Goal: Task Accomplishment & Management: Manage account settings

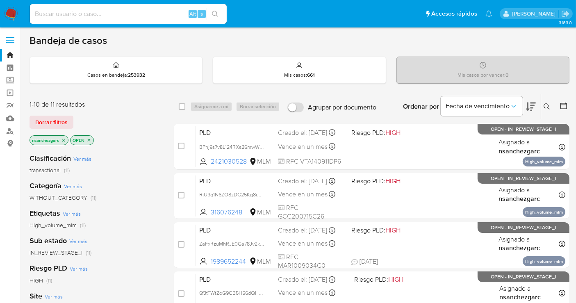
click at [547, 103] on icon at bounding box center [547, 106] width 6 height 6
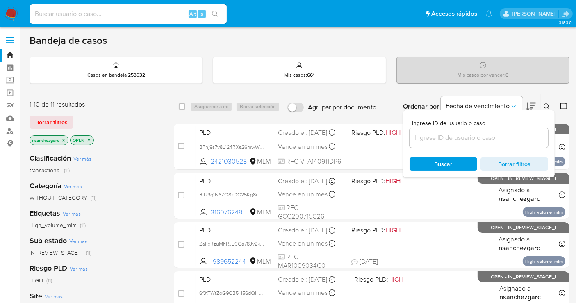
click at [446, 144] on div at bounding box center [479, 138] width 139 height 20
click at [441, 140] on input at bounding box center [479, 137] width 139 height 11
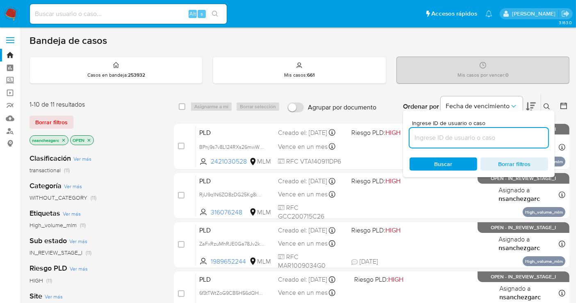
paste input "316076248"
type input "316076248"
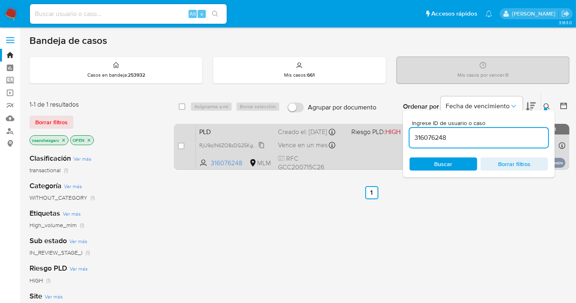
click at [261, 149] on span "RjU9q1N6ZO8zDG25Kg8iw3KF" at bounding box center [234, 144] width 71 height 9
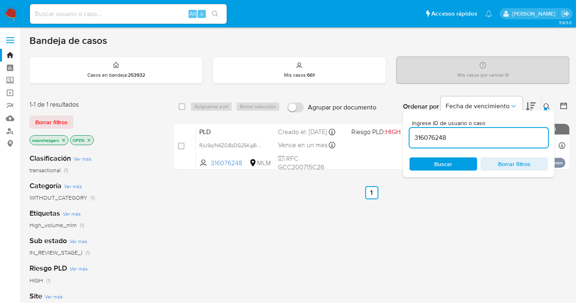
click at [15, 15] on img at bounding box center [11, 14] width 14 height 14
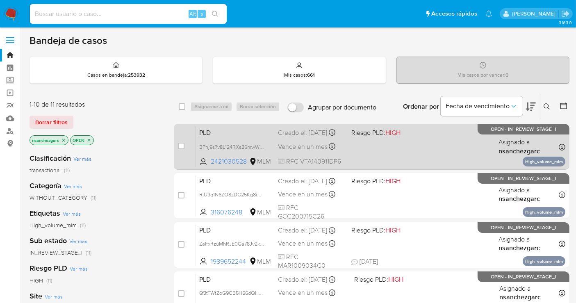
click at [295, 137] on div "Creado el: 12/09/2025 Creado el: 12/09/2025 02:15:46" at bounding box center [311, 132] width 67 height 9
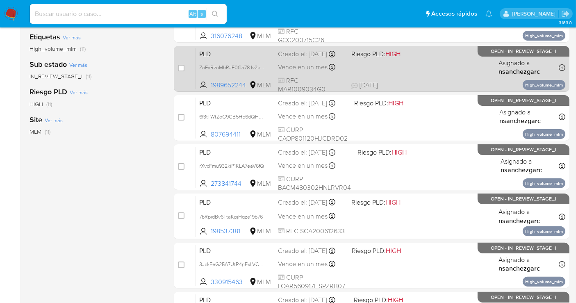
scroll to position [182, 0]
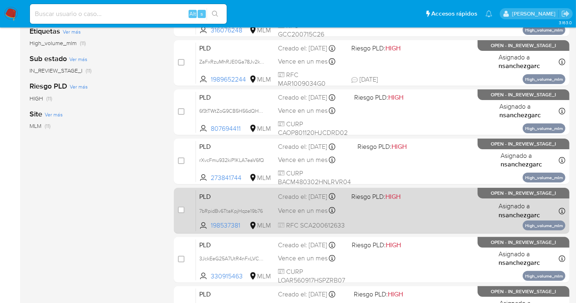
click at [294, 201] on div "Creado el: 12/09/2025 Creado el: 12/09/2025 02:11:49" at bounding box center [311, 196] width 67 height 9
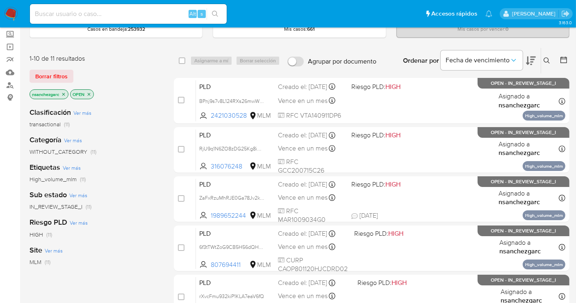
scroll to position [0, 0]
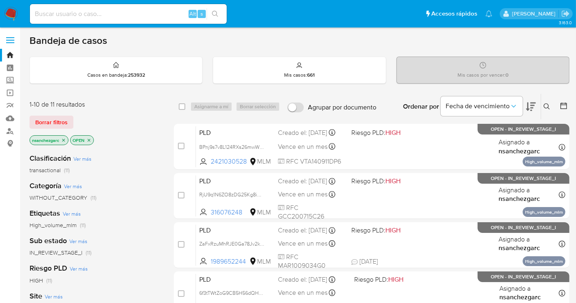
click at [63, 140] on icon "close-filter" at bounding box center [63, 140] width 5 height 5
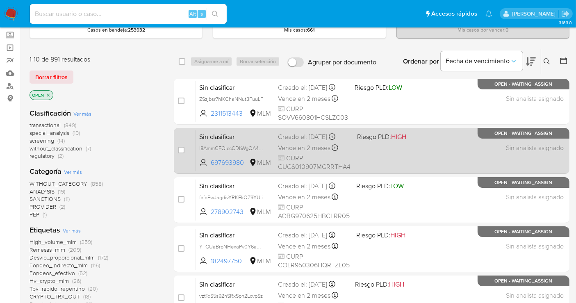
scroll to position [46, 0]
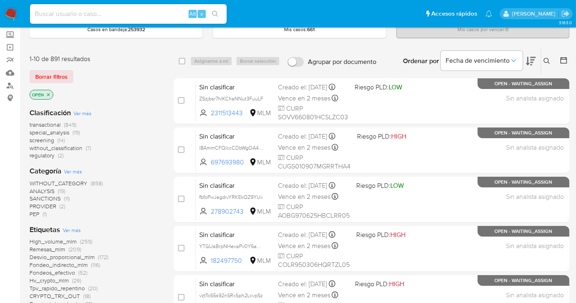
click at [70, 150] on span "without_classification" at bounding box center [56, 148] width 53 height 8
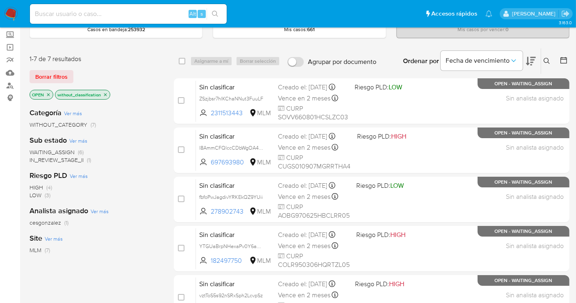
click at [13, 14] on img at bounding box center [11, 14] width 14 height 14
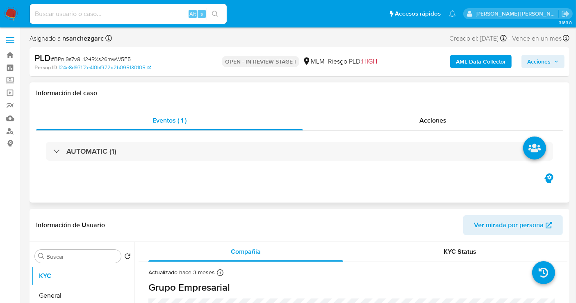
select select "10"
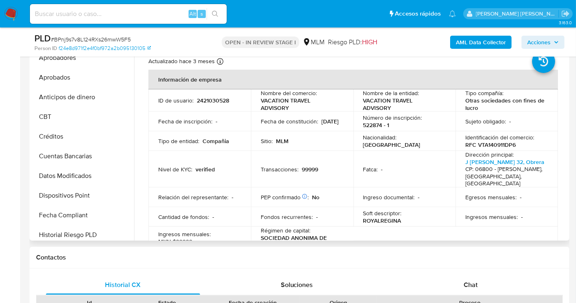
scroll to position [178, 0]
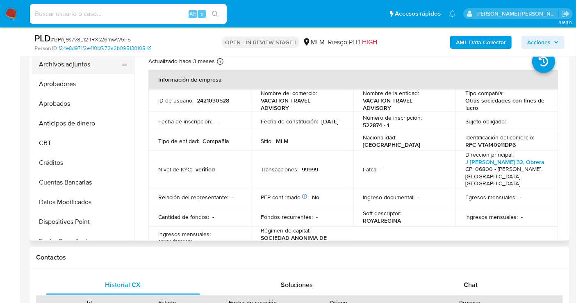
click at [67, 68] on button "Archivos adjuntos" at bounding box center [80, 65] width 96 height 20
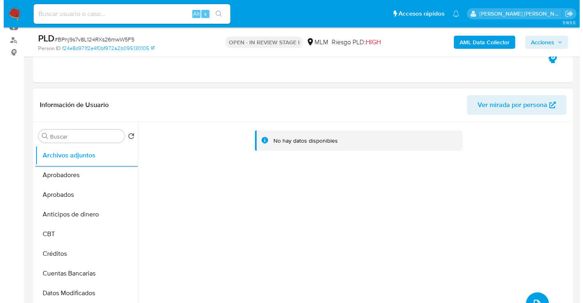
scroll to position [137, 0]
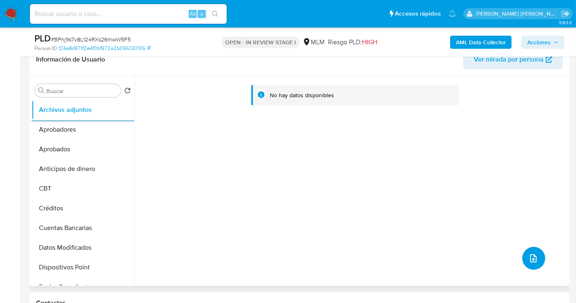
click at [539, 256] on button "upload-file" at bounding box center [534, 258] width 23 height 23
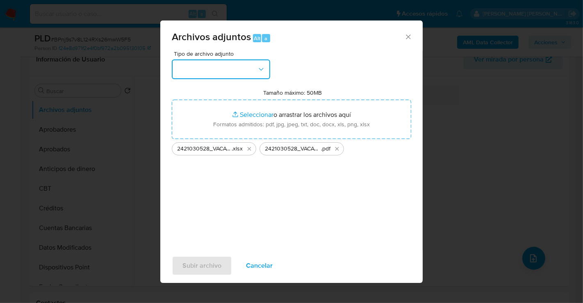
click at [223, 68] on button "button" at bounding box center [221, 69] width 98 height 20
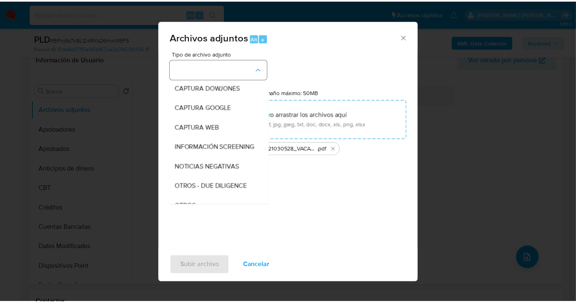
scroll to position [42, 0]
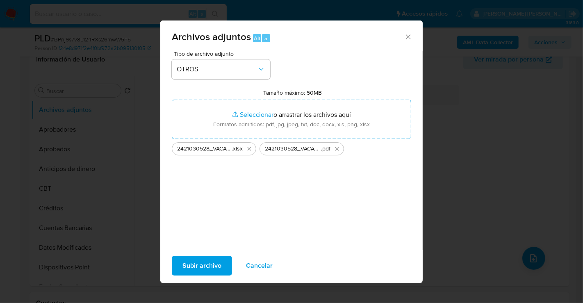
click at [199, 263] on span "Subir archivo" at bounding box center [202, 266] width 39 height 18
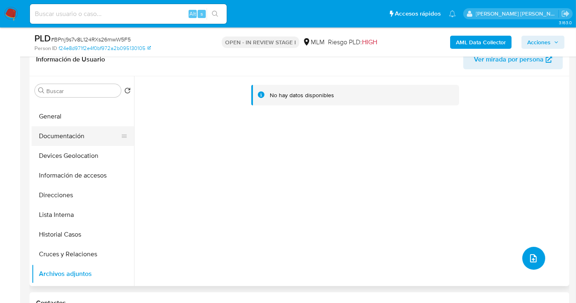
scroll to position [0, 0]
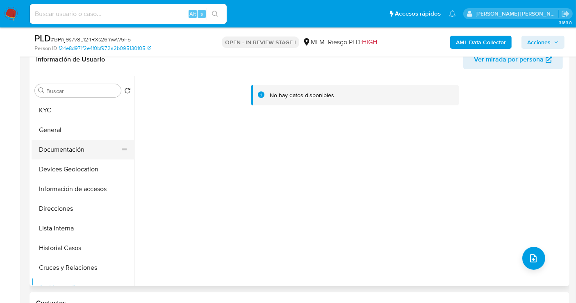
click at [51, 113] on button "KYC" at bounding box center [83, 111] width 103 height 20
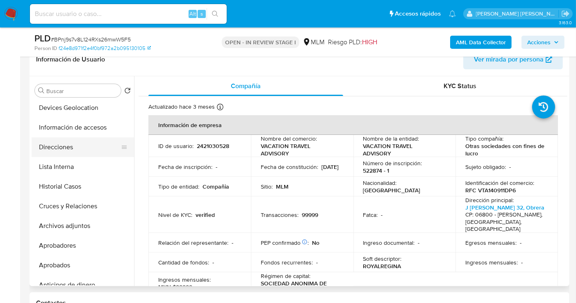
scroll to position [91, 0]
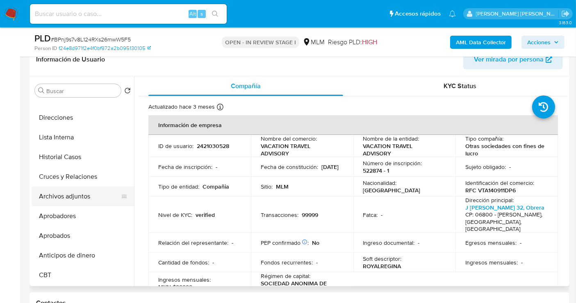
click at [68, 197] on button "Archivos adjuntos" at bounding box center [80, 197] width 96 height 20
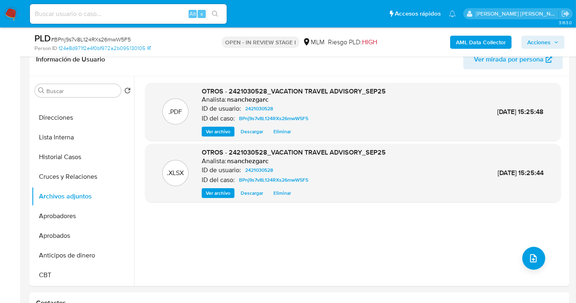
click at [542, 41] on span "Acciones" at bounding box center [539, 42] width 23 height 13
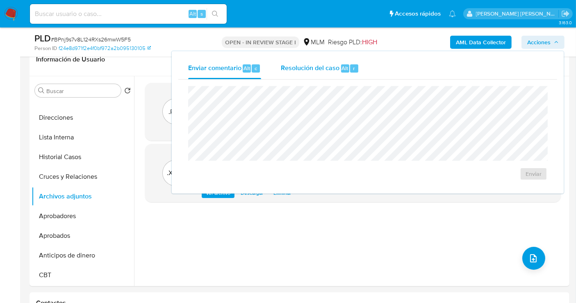
click at [301, 69] on span "Resolución del caso" at bounding box center [310, 67] width 59 height 9
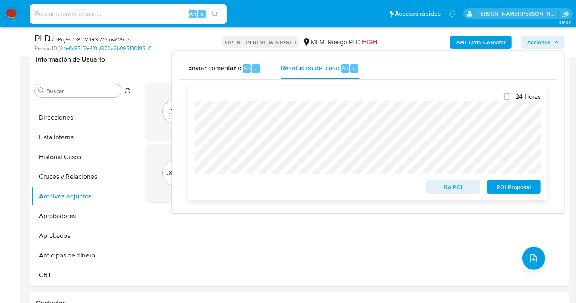
click at [459, 188] on span "No ROI" at bounding box center [453, 186] width 43 height 11
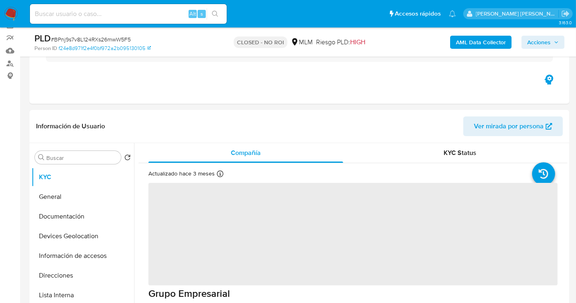
scroll to position [91, 0]
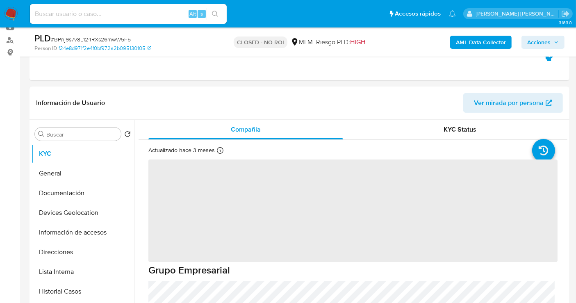
select select "10"
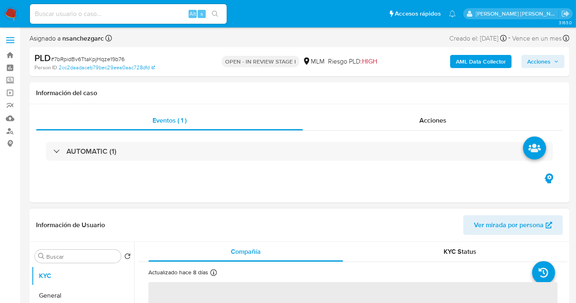
select select "10"
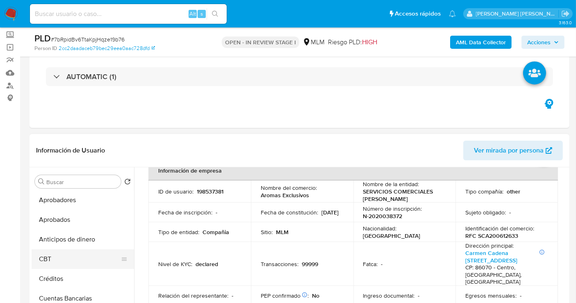
scroll to position [178, 0]
click at [89, 205] on button "Archivos adjuntos" at bounding box center [80, 201] width 96 height 20
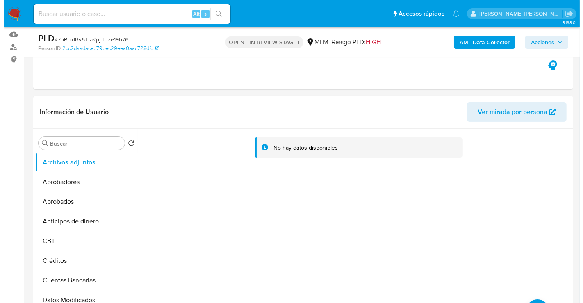
scroll to position [137, 0]
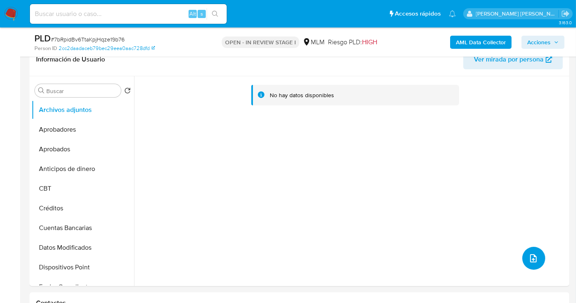
click at [538, 256] on button "upload-file" at bounding box center [534, 258] width 23 height 23
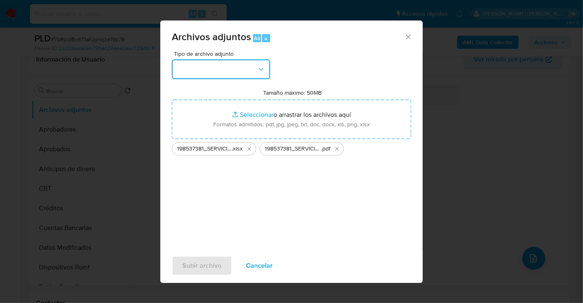
click at [224, 71] on button "button" at bounding box center [221, 69] width 98 height 20
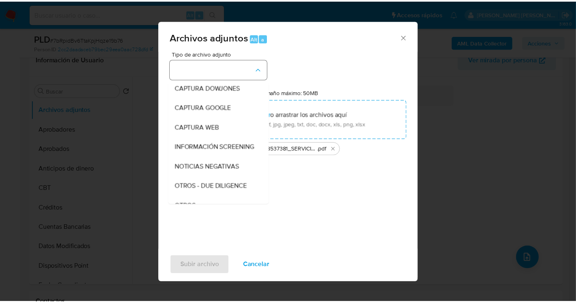
scroll to position [42, 0]
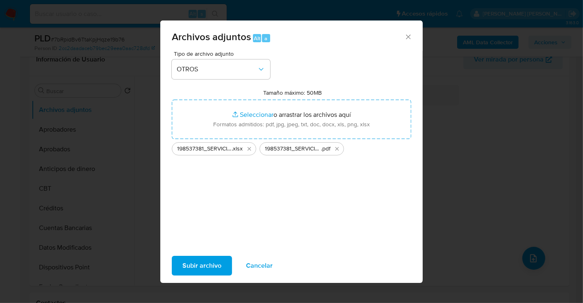
click at [200, 268] on span "Subir archivo" at bounding box center [202, 266] width 39 height 18
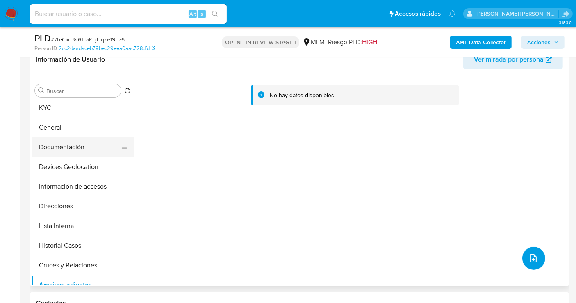
scroll to position [0, 0]
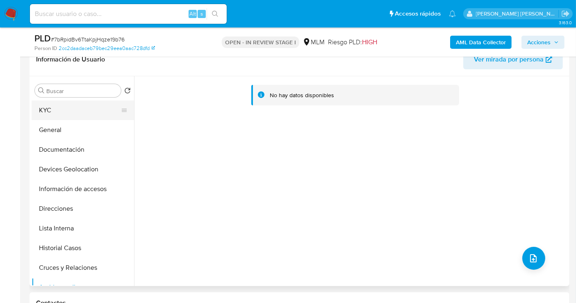
click at [52, 113] on button "KYC" at bounding box center [80, 111] width 96 height 20
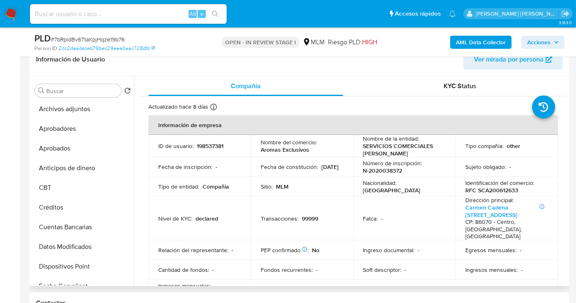
scroll to position [182, 0]
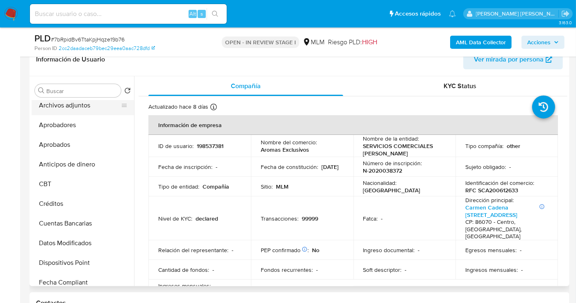
click at [61, 105] on button "Archivos adjuntos" at bounding box center [80, 106] width 96 height 20
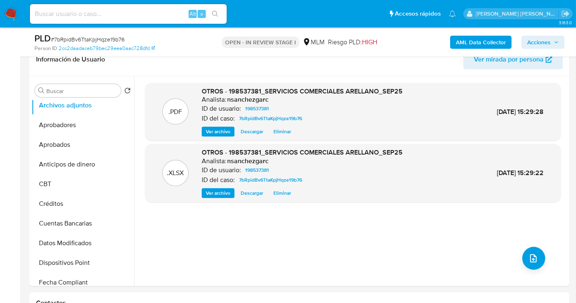
click at [535, 43] on span "Acciones" at bounding box center [539, 42] width 23 height 13
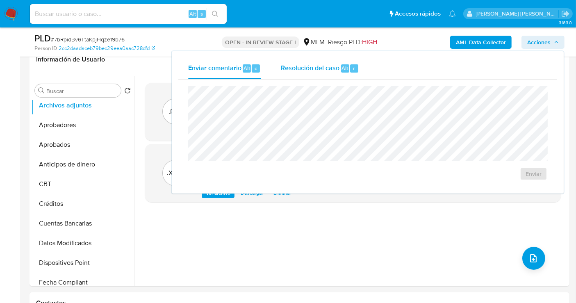
click at [323, 66] on span "Resolución del caso" at bounding box center [310, 67] width 59 height 9
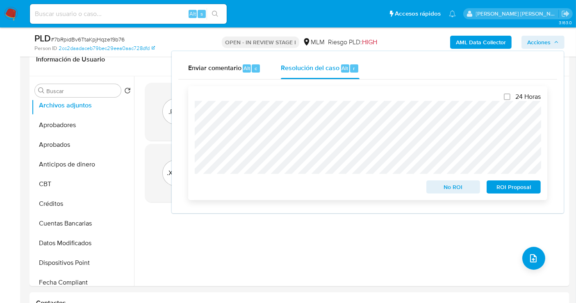
click at [448, 185] on span "No ROI" at bounding box center [453, 186] width 43 height 11
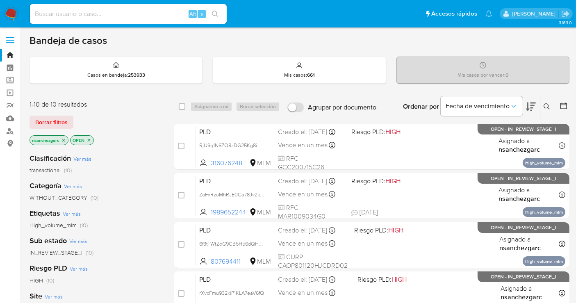
click at [11, 11] on img at bounding box center [11, 14] width 14 height 14
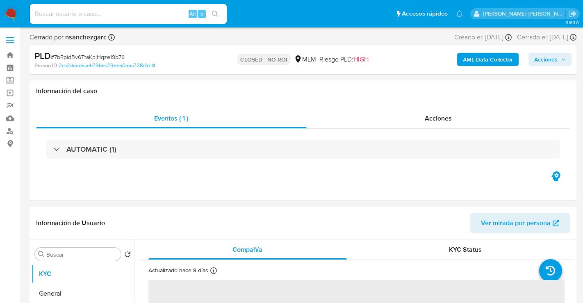
select select "10"
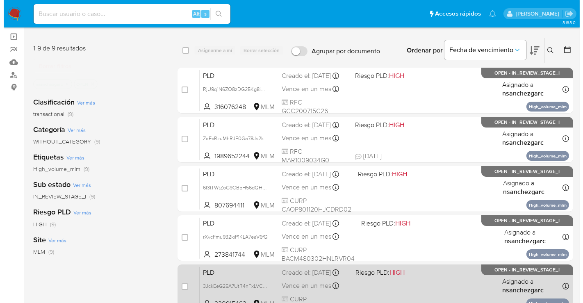
scroll to position [46, 0]
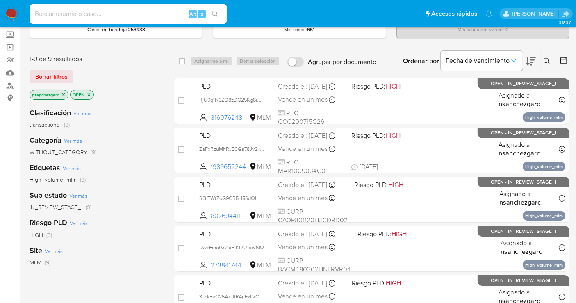
click at [544, 59] on icon at bounding box center [547, 61] width 6 height 6
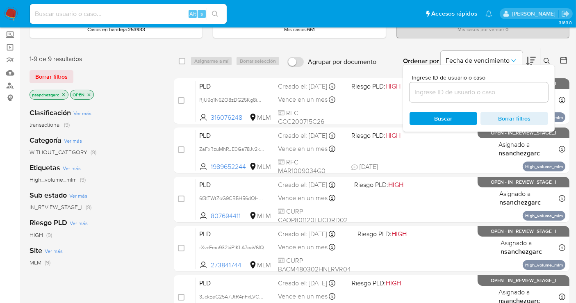
click at [451, 92] on input at bounding box center [479, 92] width 139 height 11
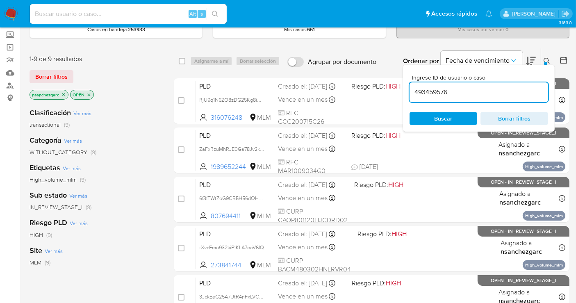
type input "493459576"
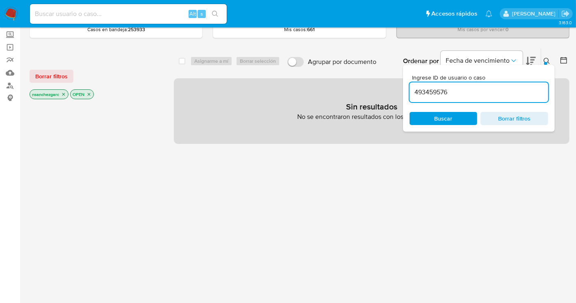
click at [64, 92] on icon "close-filter" at bounding box center [63, 94] width 5 height 5
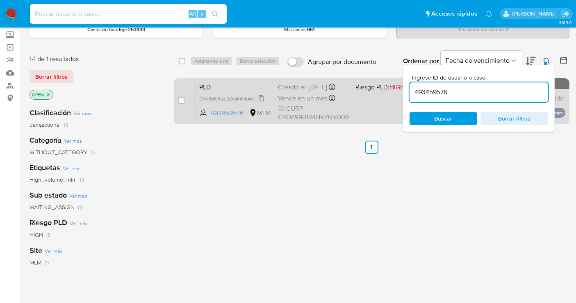
click at [262, 96] on span "0Vy3pKRyzDZcshiNbAVtVI51" at bounding box center [231, 98] width 65 height 9
click at [183, 100] on input "checkbox" at bounding box center [181, 100] width 7 height 7
checkbox input "true"
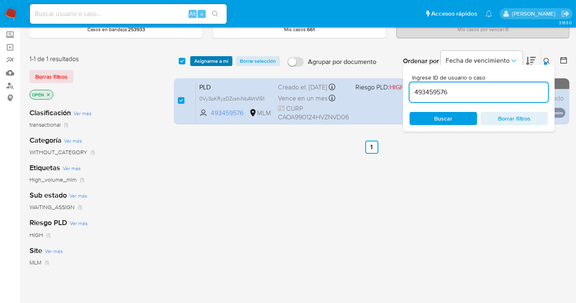
click at [201, 60] on span "Asignarme a mí" at bounding box center [211, 61] width 34 height 8
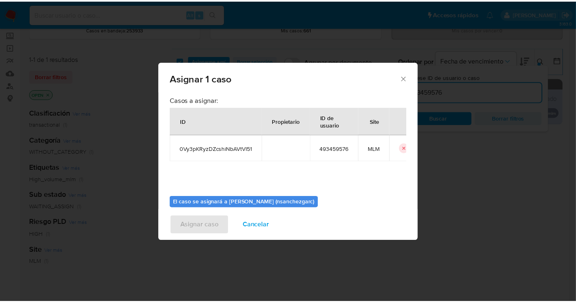
scroll to position [42, 0]
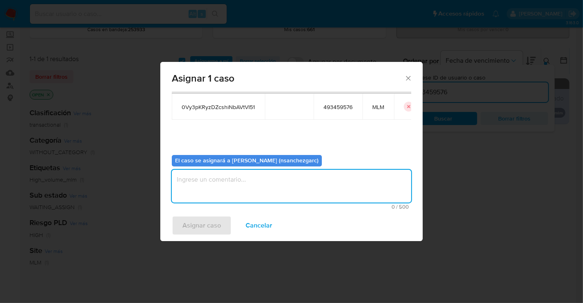
click at [217, 185] on textarea "assign-modal" at bounding box center [292, 186] width 240 height 33
type textarea "nesg"
click at [199, 227] on span "Asignar caso" at bounding box center [202, 226] width 39 height 18
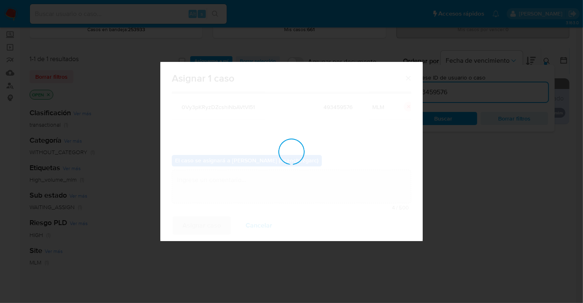
checkbox input "false"
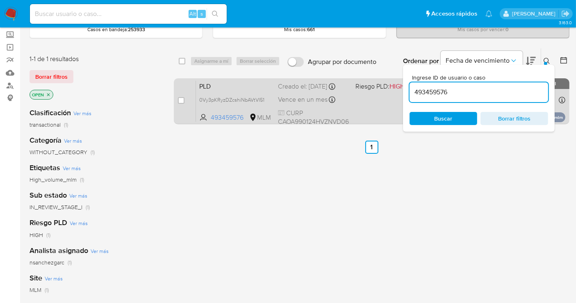
click at [302, 89] on div "Creado el: 12/09/2025 Creado el: 12/09/2025 02:07:56" at bounding box center [313, 86] width 71 height 9
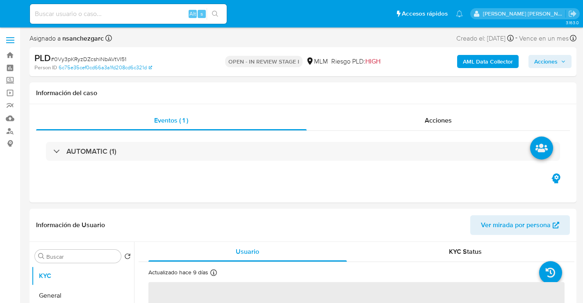
select select "10"
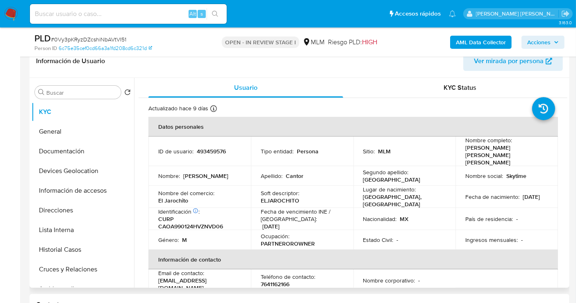
scroll to position [137, 0]
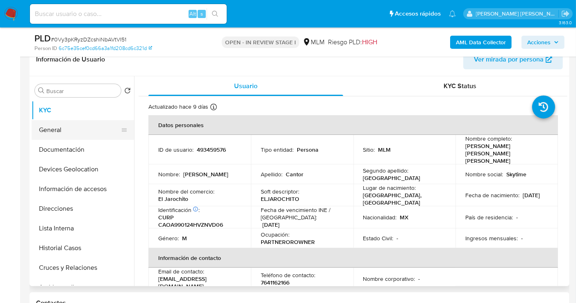
click at [54, 130] on button "General" at bounding box center [80, 130] width 96 height 20
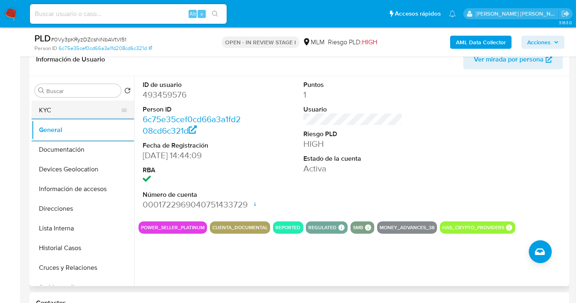
click at [71, 107] on button "KYC" at bounding box center [80, 111] width 96 height 20
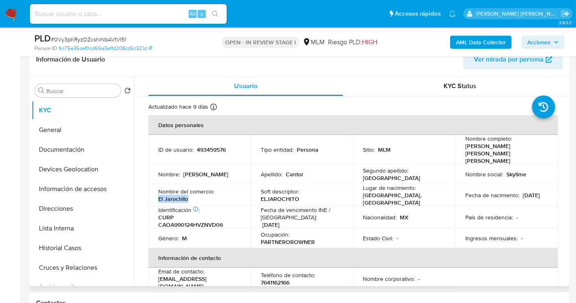
drag, startPoint x: 191, startPoint y: 190, endPoint x: 153, endPoint y: 190, distance: 37.7
click at [153, 190] on td "Nombre del comercio : El Jarochito" at bounding box center [199, 195] width 103 height 22
copy p "El Jarochito"
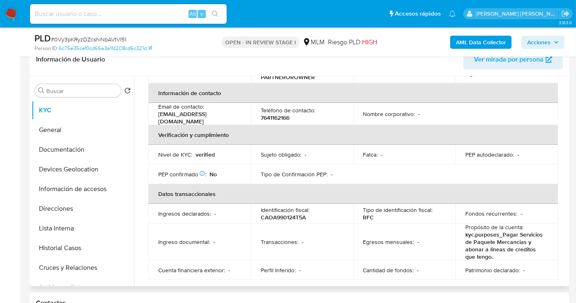
scroll to position [182, 0]
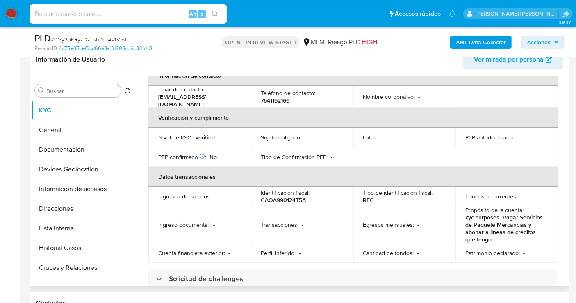
drag, startPoint x: 568, startPoint y: 170, endPoint x: 567, endPoint y: 175, distance: 5.0
click at [567, 175] on div "Buscar Volver al orden por defecto KYC General Documentación Devices Geolocatio…" at bounding box center [300, 181] width 540 height 210
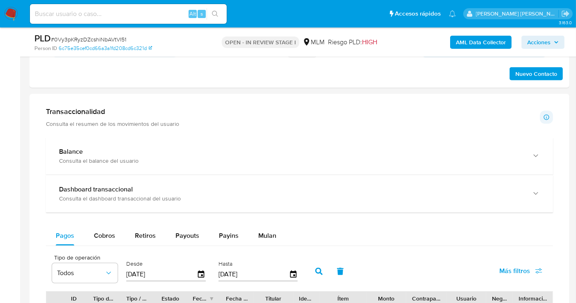
scroll to position [547, 0]
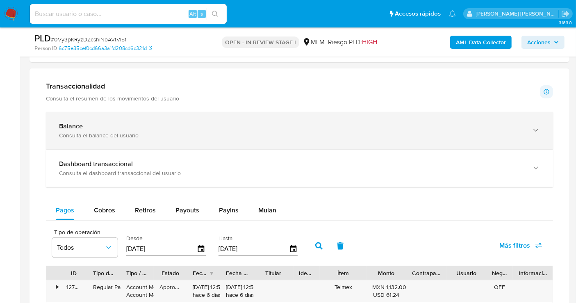
click at [199, 138] on div "Balance Consulta el balance del usuario" at bounding box center [299, 130] width 507 height 37
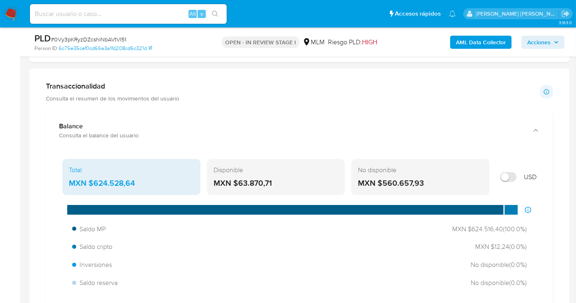
click at [113, 179] on div "MXN $624.528,64" at bounding box center [131, 183] width 125 height 11
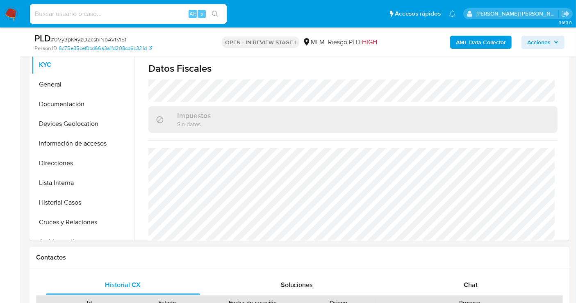
scroll to position [137, 0]
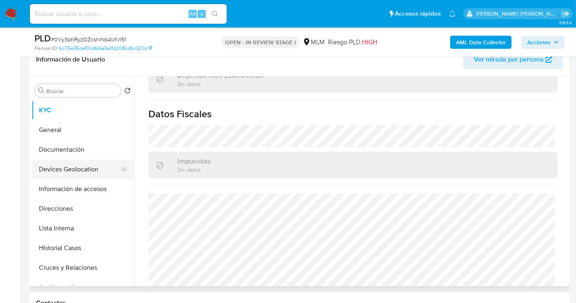
click at [69, 166] on button "Devices Geolocation" at bounding box center [80, 170] width 96 height 20
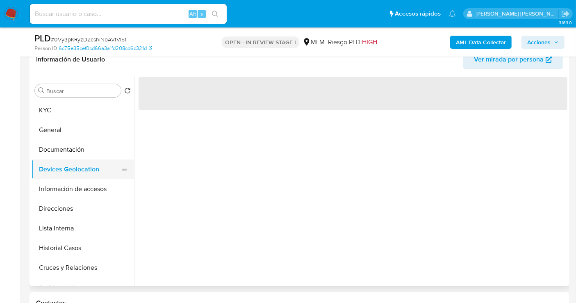
scroll to position [0, 0]
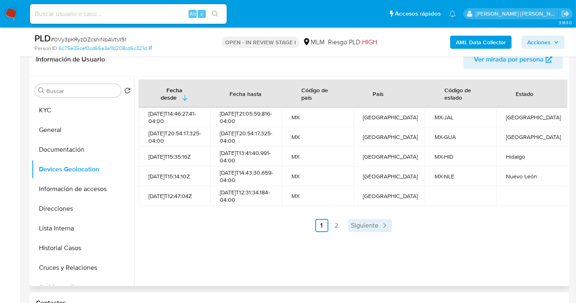
click at [364, 229] on span "Siguiente" at bounding box center [365, 225] width 27 height 7
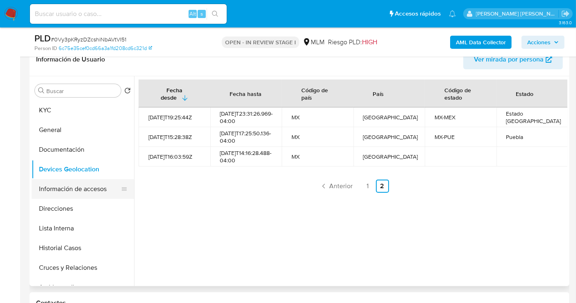
click at [59, 190] on button "Información de accesos" at bounding box center [80, 189] width 96 height 20
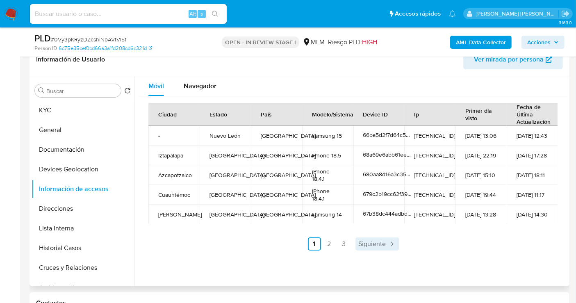
click at [383, 243] on span "Siguiente" at bounding box center [372, 244] width 27 height 7
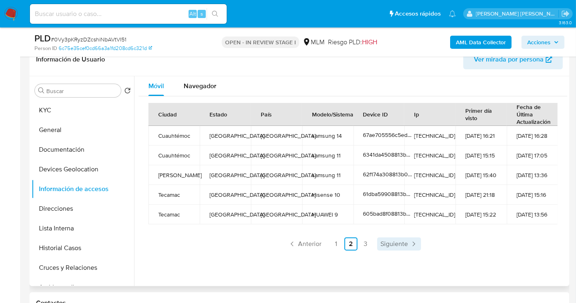
click at [388, 241] on span "Siguiente" at bounding box center [394, 244] width 27 height 7
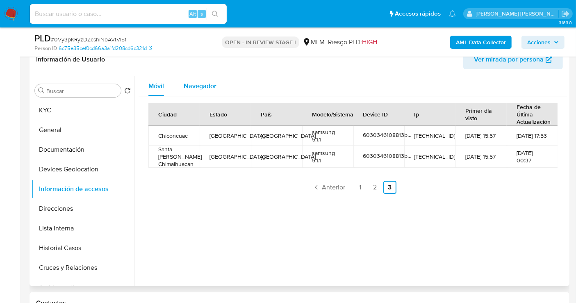
click at [207, 86] on span "Navegador" at bounding box center [200, 85] width 33 height 9
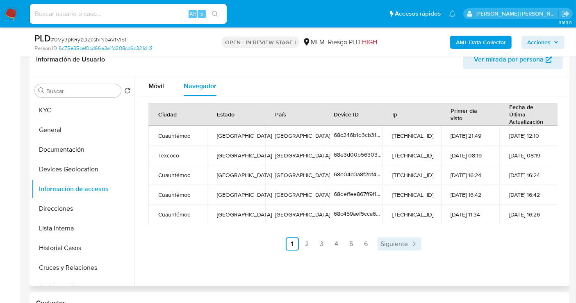
click at [393, 241] on span "Siguiente" at bounding box center [394, 244] width 27 height 7
click at [420, 241] on span "Siguiente" at bounding box center [416, 244] width 27 height 7
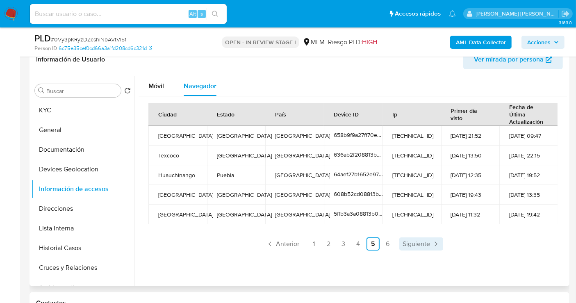
click at [416, 241] on span "Siguiente" at bounding box center [416, 244] width 27 height 7
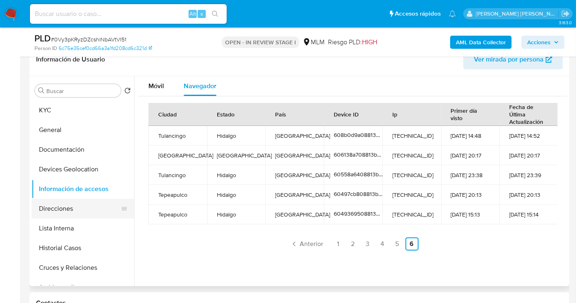
click at [59, 208] on button "Direcciones" at bounding box center [80, 209] width 96 height 20
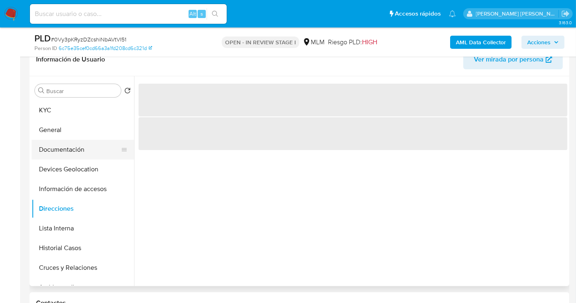
click at [77, 149] on button "Documentación" at bounding box center [80, 150] width 96 height 20
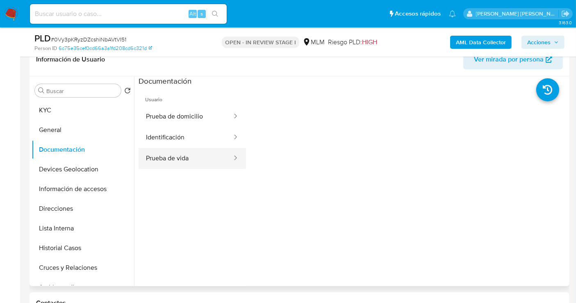
click at [185, 159] on button "Prueba de vida" at bounding box center [186, 158] width 94 height 21
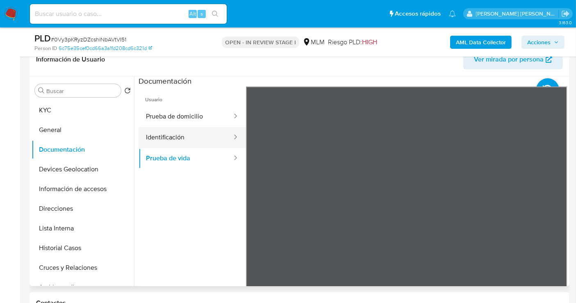
click at [164, 137] on button "Identificación" at bounding box center [186, 137] width 94 height 21
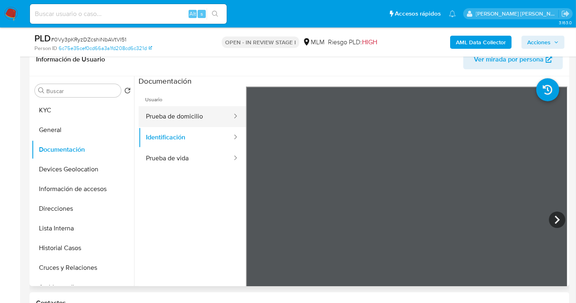
click at [217, 117] on button "Prueba de domicilio" at bounding box center [186, 116] width 94 height 21
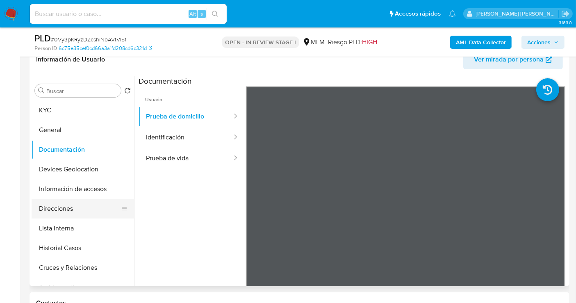
click at [71, 210] on button "Direcciones" at bounding box center [80, 209] width 96 height 20
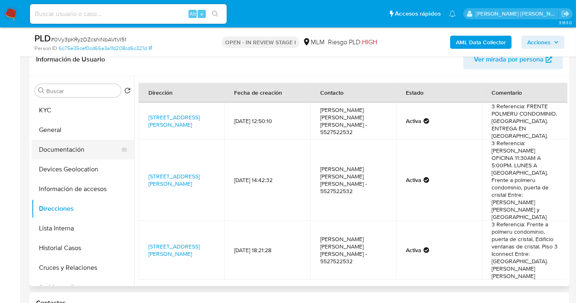
click at [71, 147] on button "Documentación" at bounding box center [80, 150] width 96 height 20
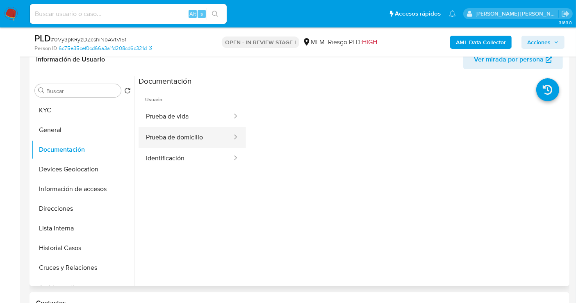
click at [186, 139] on button "Prueba de domicilio" at bounding box center [186, 137] width 94 height 21
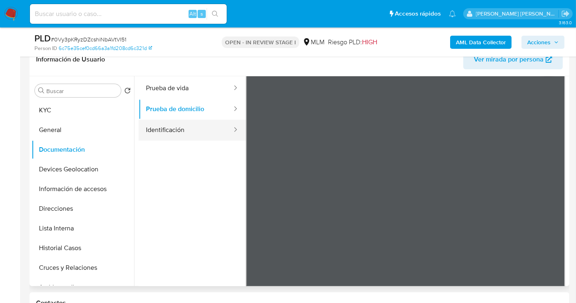
scroll to position [71, 0]
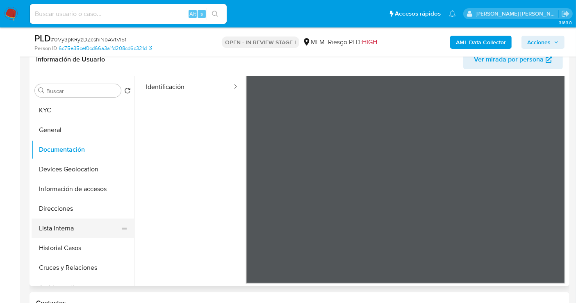
click at [60, 230] on button "Lista Interna" at bounding box center [80, 229] width 96 height 20
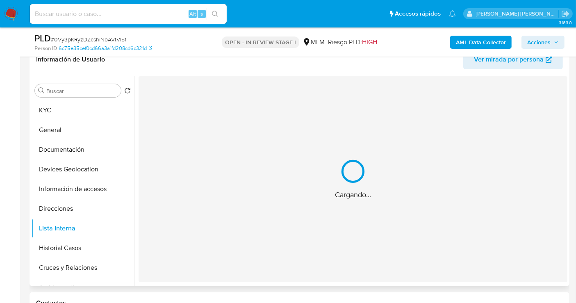
scroll to position [0, 0]
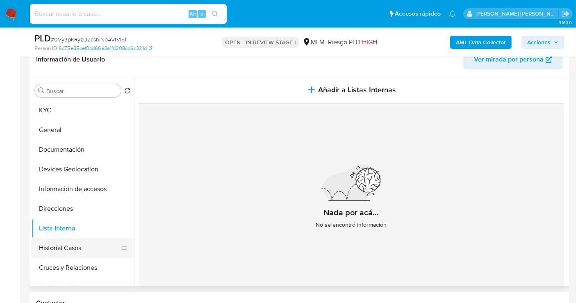
click at [78, 247] on button "Historial Casos" at bounding box center [80, 248] width 96 height 20
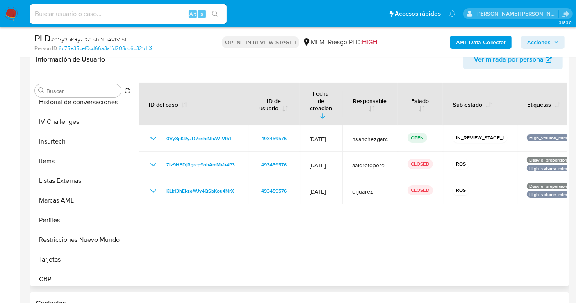
scroll to position [405, 0]
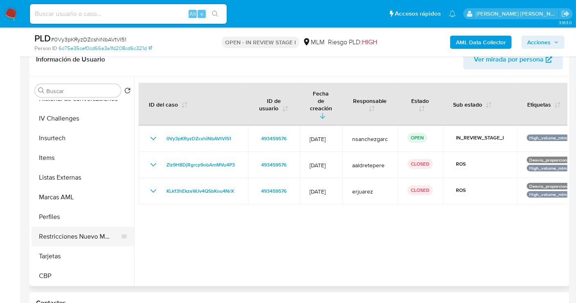
click at [68, 230] on button "Restricciones Nuevo Mundo" at bounding box center [80, 237] width 96 height 20
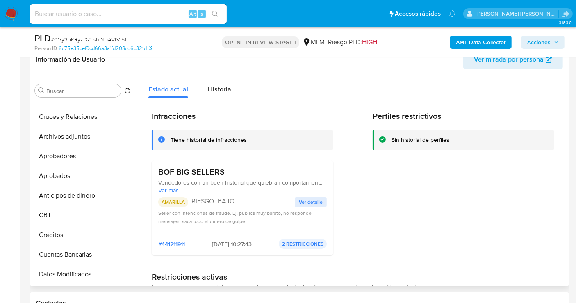
scroll to position [132, 0]
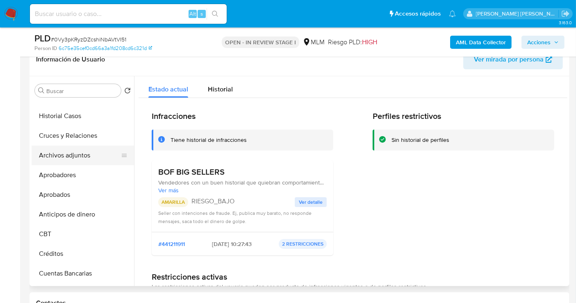
click at [69, 155] on button "Archivos adjuntos" at bounding box center [80, 156] width 96 height 20
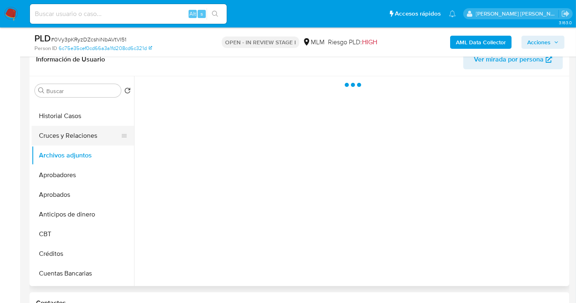
click at [62, 116] on button "Historial Casos" at bounding box center [83, 116] width 103 height 20
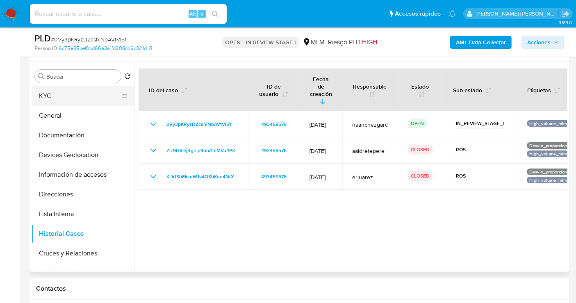
scroll to position [137, 0]
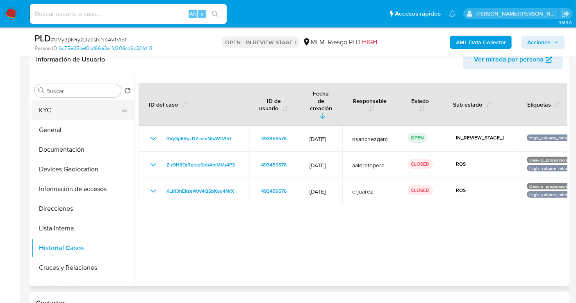
click at [50, 113] on button "KYC" at bounding box center [80, 111] width 96 height 20
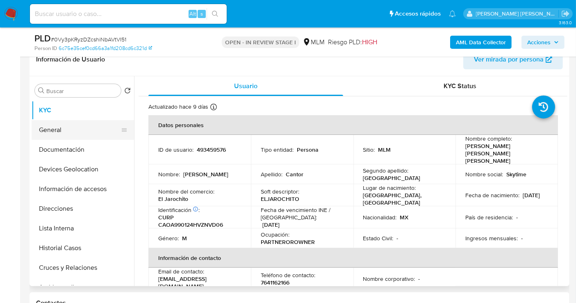
click at [66, 134] on button "General" at bounding box center [80, 130] width 96 height 20
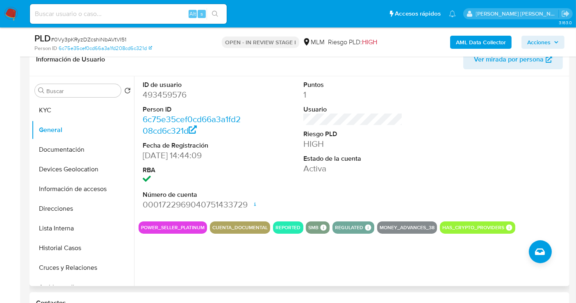
click at [487, 65] on span "Ver mirada por persona" at bounding box center [509, 60] width 70 height 20
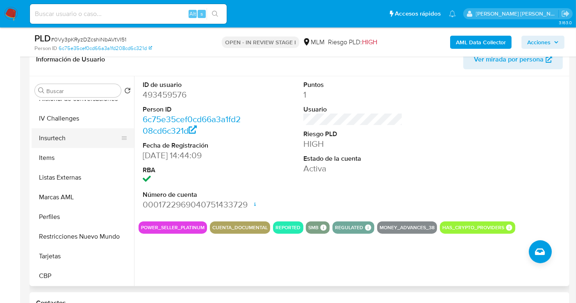
scroll to position [405, 0]
click at [51, 160] on button "Items" at bounding box center [80, 158] width 96 height 20
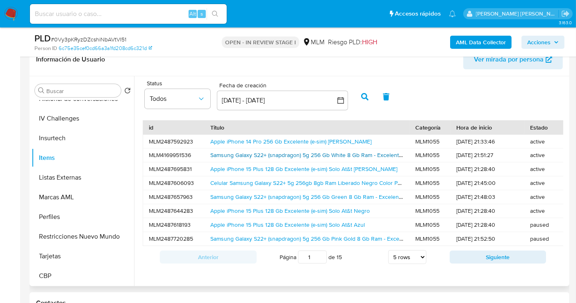
click at [240, 152] on link "Samsung Galaxy S22+ (snapdragon) 5g 256 Gb White 8 Gb Ram - Excelente (Reacondi…" at bounding box center [330, 155] width 240 height 8
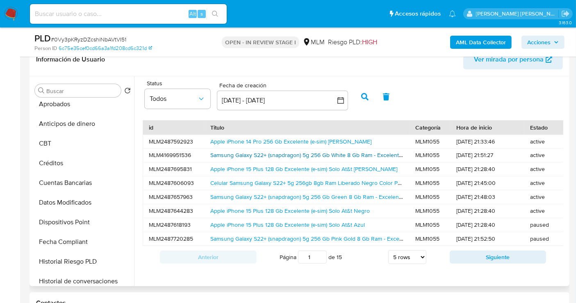
scroll to position [86, 0]
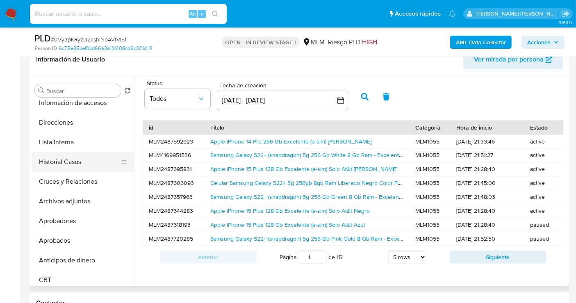
click at [55, 157] on button "Historial Casos" at bounding box center [80, 162] width 96 height 20
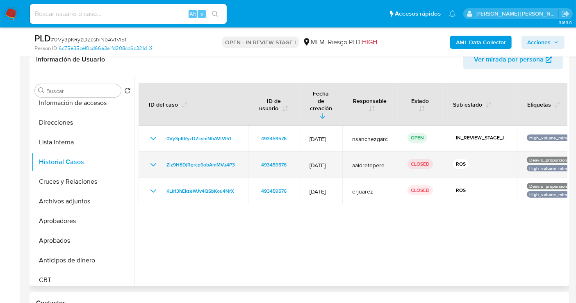
click at [154, 160] on icon "Mostrar/Ocultar" at bounding box center [153, 165] width 10 height 10
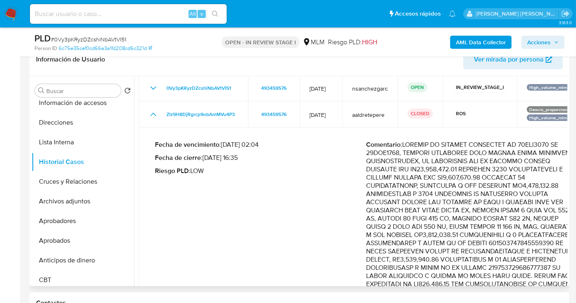
scroll to position [0, 0]
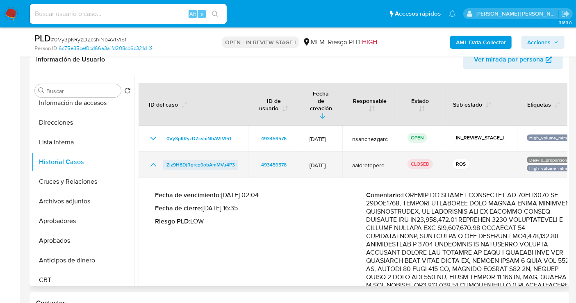
click at [225, 160] on span "Zlz9H8DjRgrcp9obAmMVu4P3" at bounding box center [201, 165] width 69 height 10
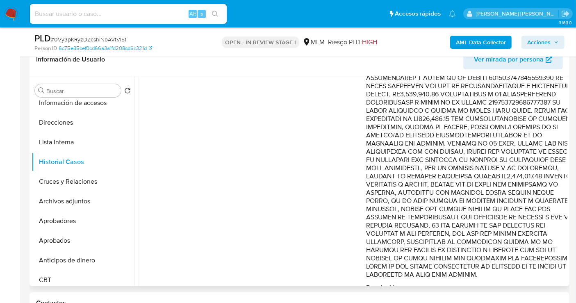
scroll to position [242, 0]
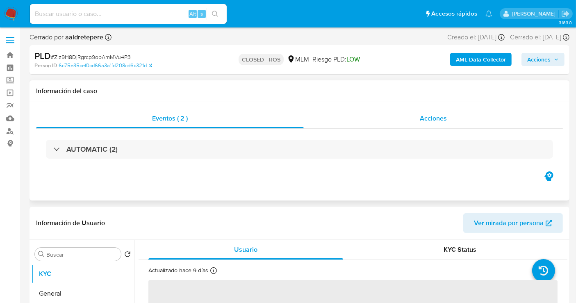
click at [427, 118] on span "Acciones" at bounding box center [433, 118] width 27 height 9
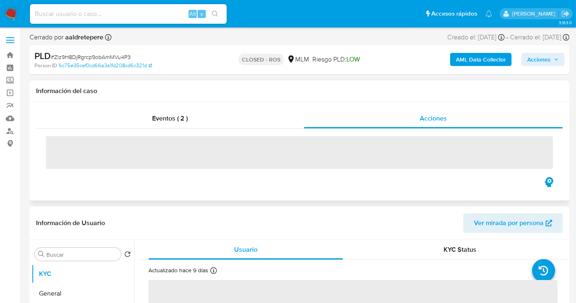
select select "10"
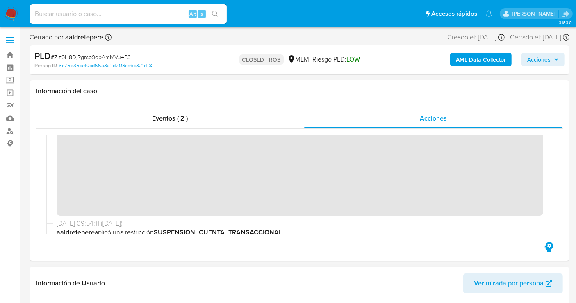
scroll to position [46, 0]
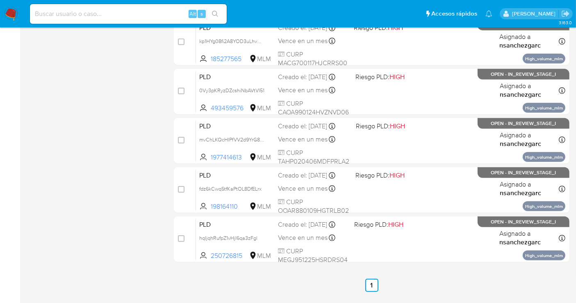
scroll to position [364, 0]
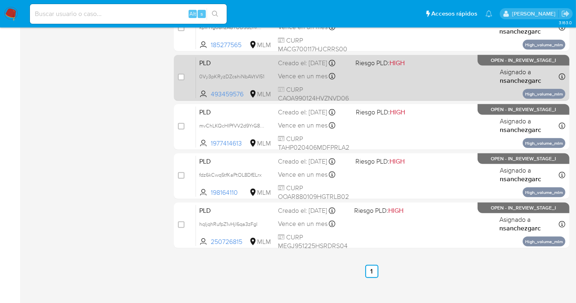
click at [291, 71] on div "Vence en un mes Vence el [DATE] 02:07:56" at bounding box center [313, 76] width 71 height 11
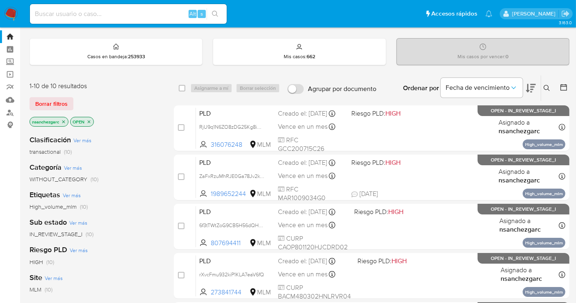
scroll to position [0, 0]
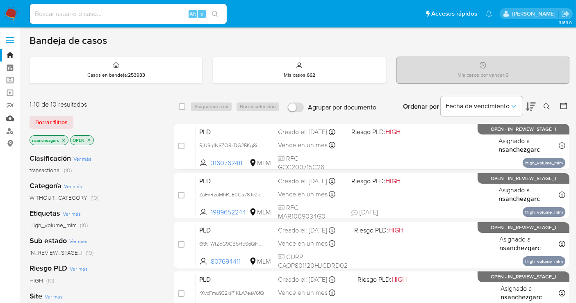
click at [8, 117] on link "Mulan" at bounding box center [49, 118] width 98 height 13
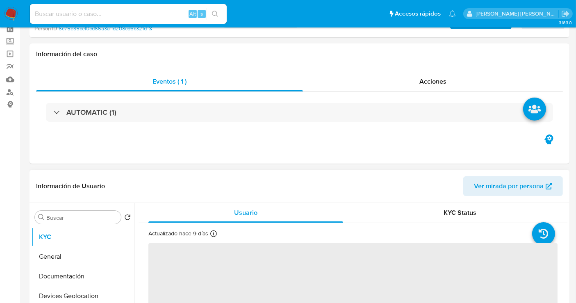
scroll to position [228, 0]
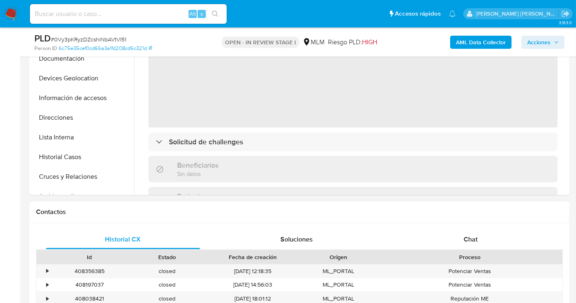
select select "10"
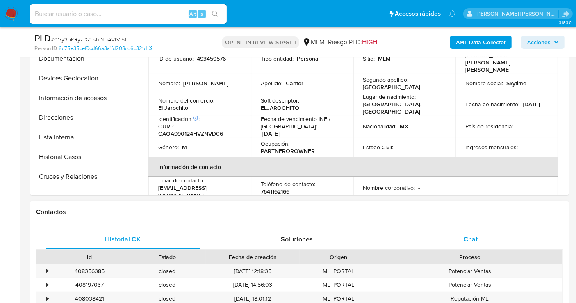
click at [470, 238] on span "Chat" at bounding box center [471, 239] width 14 height 9
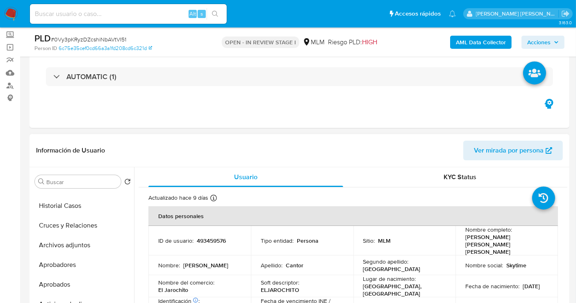
scroll to position [137, 0]
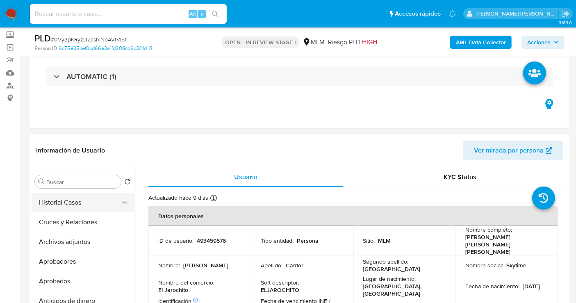
click at [58, 208] on button "Historial Casos" at bounding box center [80, 203] width 96 height 20
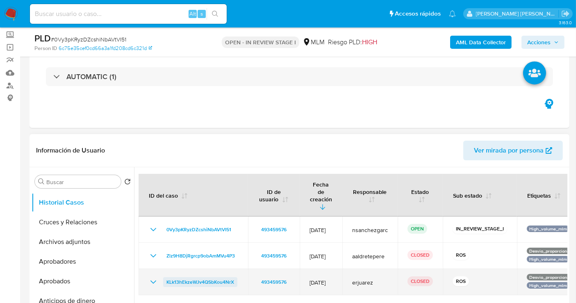
click at [192, 277] on span "KLk13hEkzeWJv4QSbKou4NrX" at bounding box center [201, 282] width 68 height 10
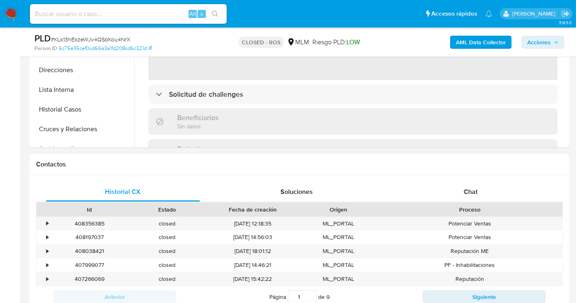
scroll to position [319, 0]
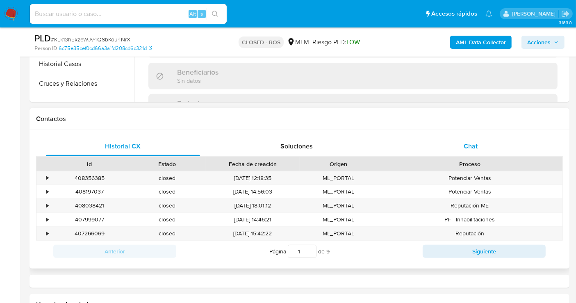
select select "10"
click at [476, 153] on div "Chat" at bounding box center [471, 147] width 154 height 20
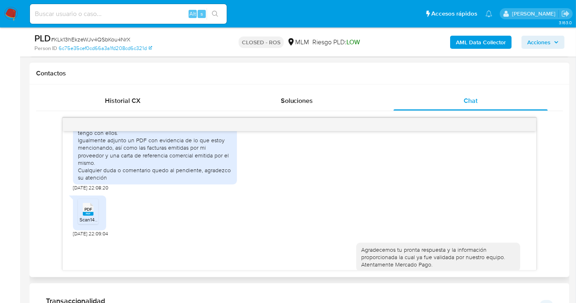
scroll to position [256, 0]
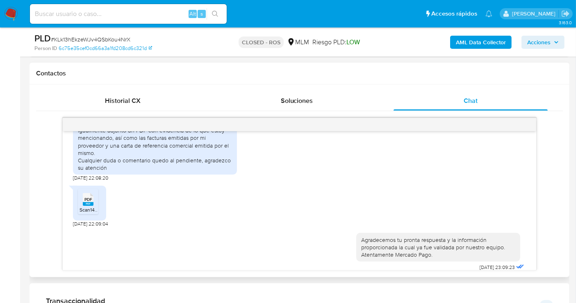
click at [103, 187] on div "PDF PDF Scan14072025_compressed.pdf" at bounding box center [89, 203] width 33 height 35
click at [94, 191] on div "PDF PDF" at bounding box center [88, 199] width 17 height 16
click at [94, 189] on div at bounding box center [88, 201] width 21 height 25
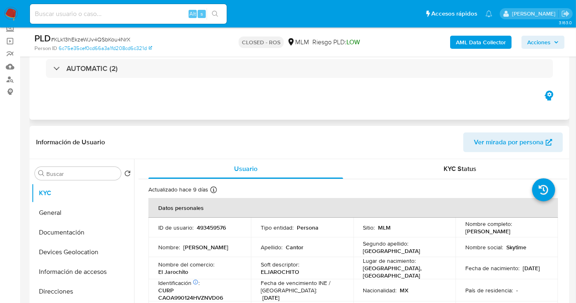
scroll to position [0, 0]
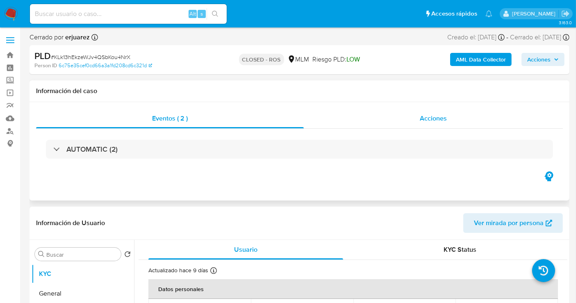
click at [437, 122] on span "Acciones" at bounding box center [433, 118] width 27 height 9
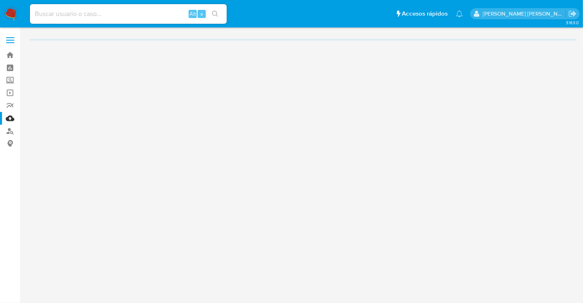
click at [10, 80] on label "Screening" at bounding box center [49, 80] width 98 height 13
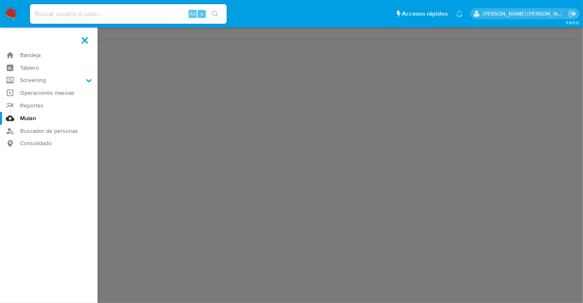
click at [0, 0] on input "Screening" at bounding box center [0, 0] width 0 height 0
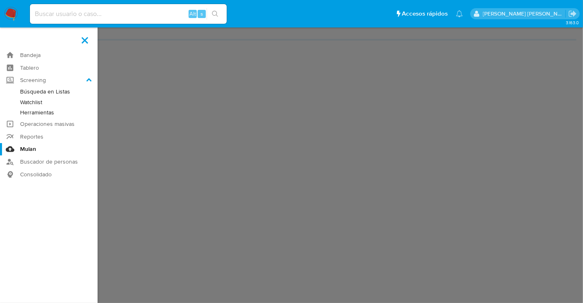
click at [36, 114] on link "Herramientas" at bounding box center [49, 112] width 98 height 10
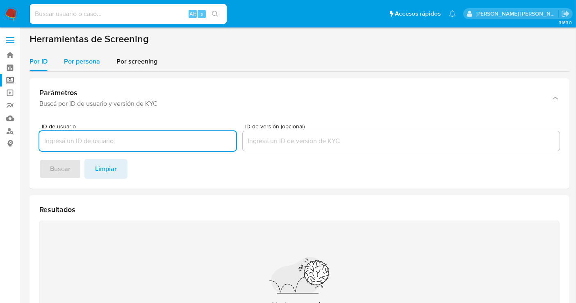
click at [80, 58] on span "Por persona" at bounding box center [82, 61] width 36 height 9
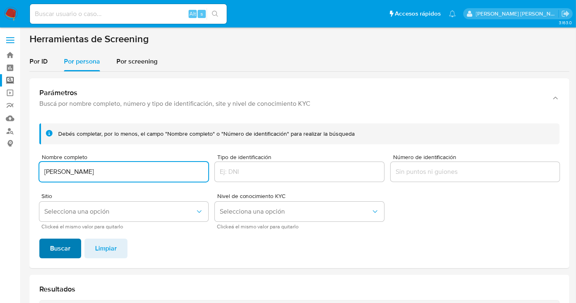
type input "[PERSON_NAME]"
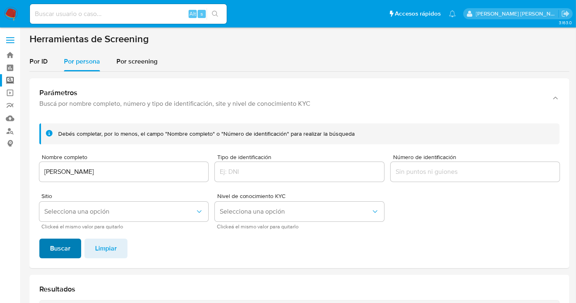
click at [59, 244] on span "Buscar" at bounding box center [60, 249] width 21 height 18
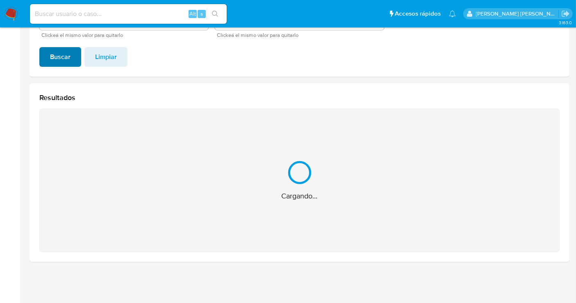
scroll to position [61, 0]
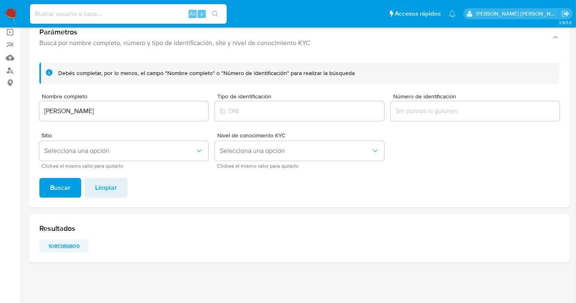
click at [55, 242] on span "1081386809" at bounding box center [64, 245] width 38 height 11
click at [14, 14] on img at bounding box center [11, 14] width 14 height 14
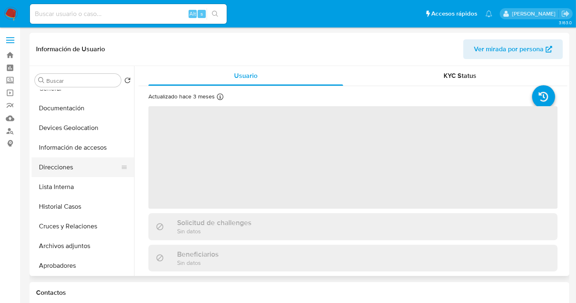
scroll to position [46, 0]
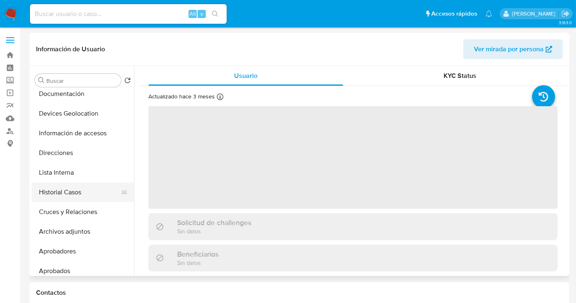
select select "10"
click at [59, 194] on button "Historial Casos" at bounding box center [80, 193] width 96 height 20
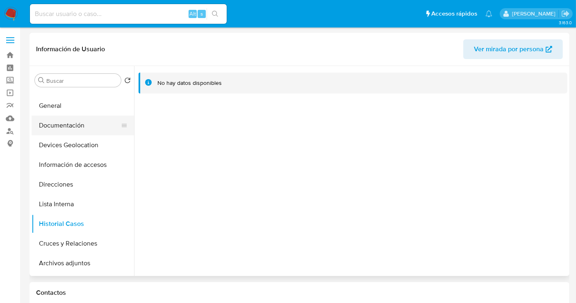
scroll to position [0, 0]
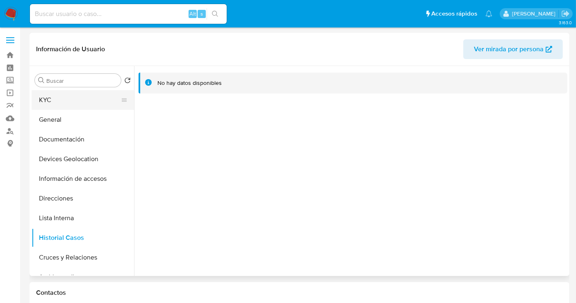
click at [50, 96] on button "KYC" at bounding box center [80, 100] width 96 height 20
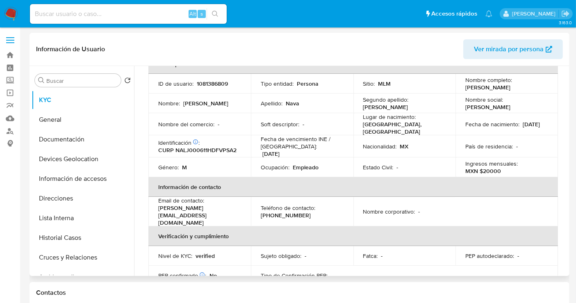
scroll to position [16, 0]
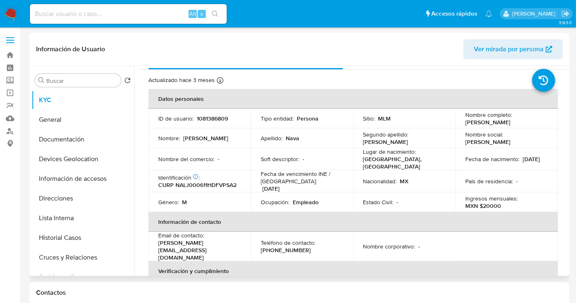
click at [214, 117] on p "1081386809" at bounding box center [212, 118] width 31 height 7
copy p "1081386809"
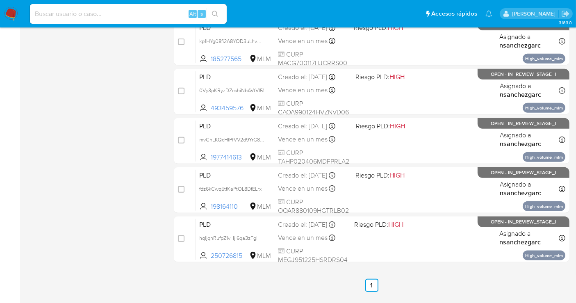
scroll to position [364, 0]
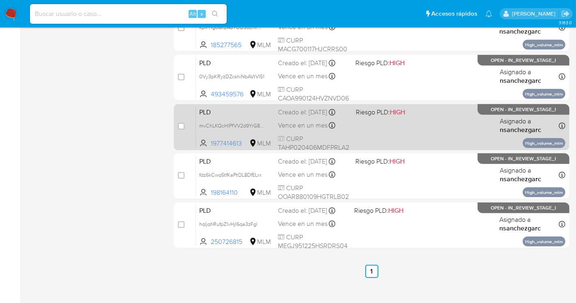
click at [301, 126] on div "PLD mvChLKQcHIPfVV2d9YrG8zsJ 1977414613 MLM Riesgo PLD: HIGH Creado el: 12/09/2…" at bounding box center [381, 126] width 370 height 41
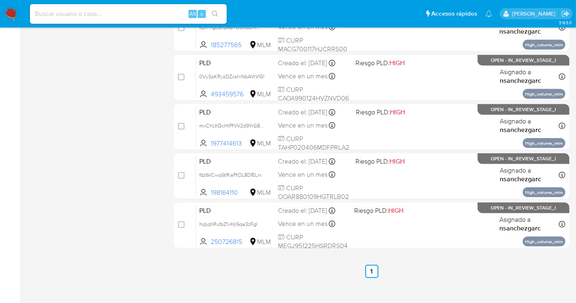
click at [9, 10] on img at bounding box center [11, 14] width 14 height 14
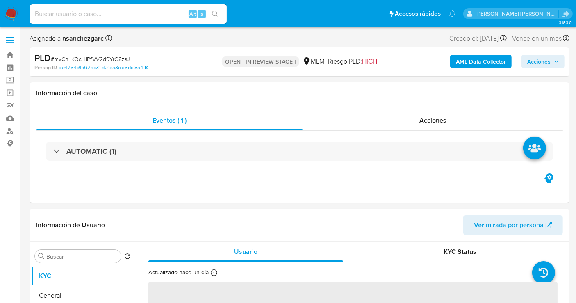
select select "10"
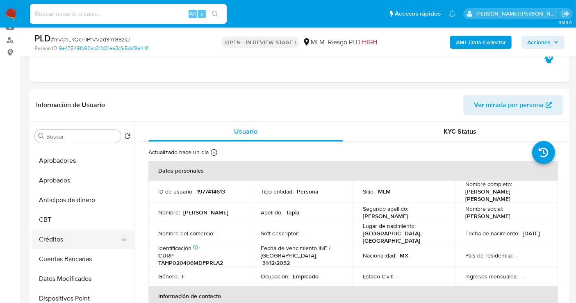
scroll to position [178, 0]
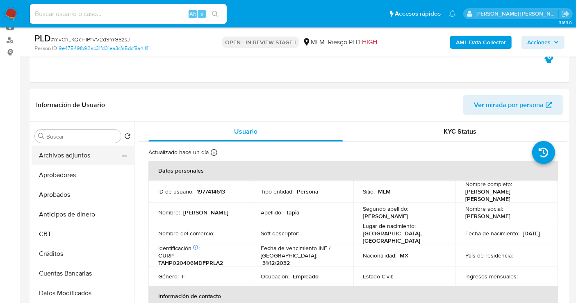
click at [62, 156] on button "Archivos adjuntos" at bounding box center [80, 156] width 96 height 20
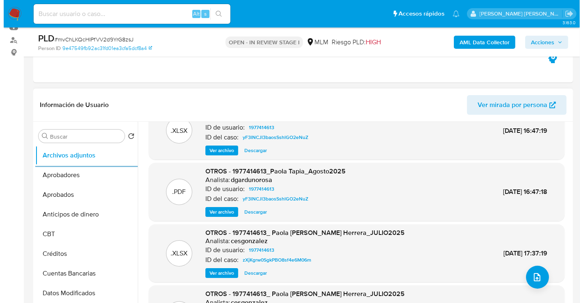
scroll to position [46, 0]
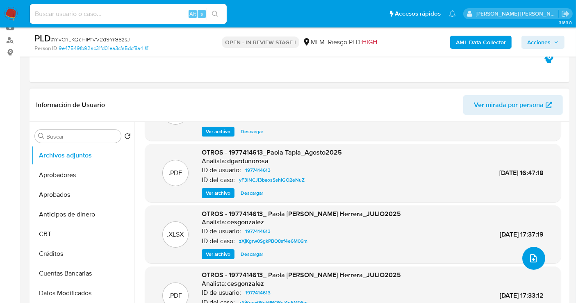
click at [534, 250] on button "upload-file" at bounding box center [534, 258] width 23 height 23
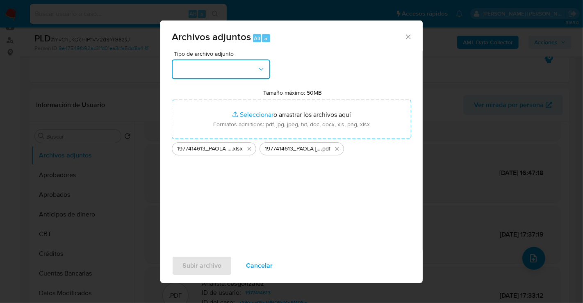
click at [190, 71] on button "button" at bounding box center [221, 69] width 98 height 20
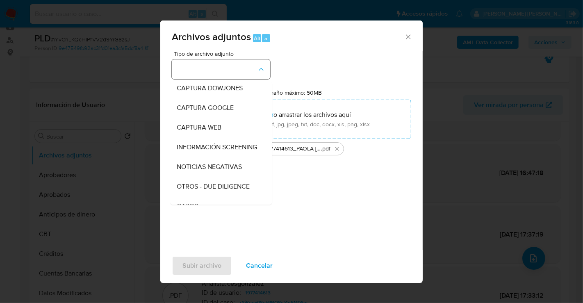
scroll to position [42, 0]
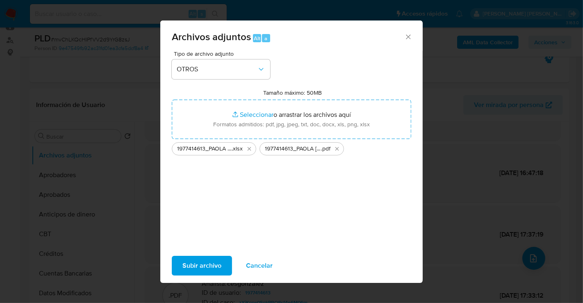
click at [194, 265] on span "Subir archivo" at bounding box center [202, 266] width 39 height 18
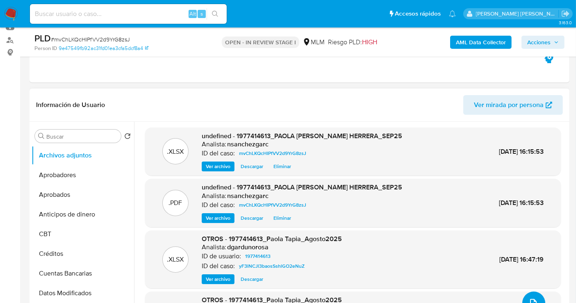
scroll to position [0, 0]
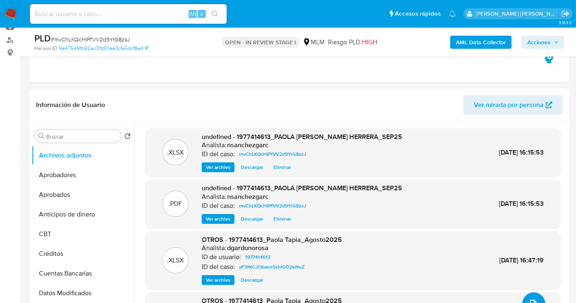
click at [539, 38] on span "Acciones" at bounding box center [539, 42] width 23 height 13
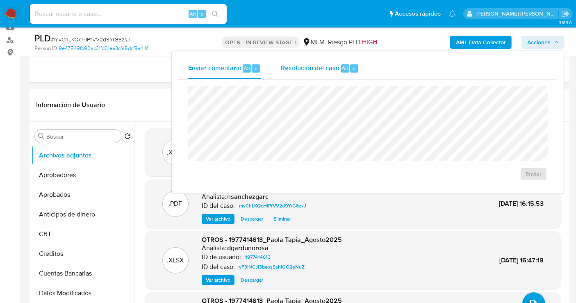
click at [311, 67] on span "Resolución del caso" at bounding box center [310, 67] width 59 height 9
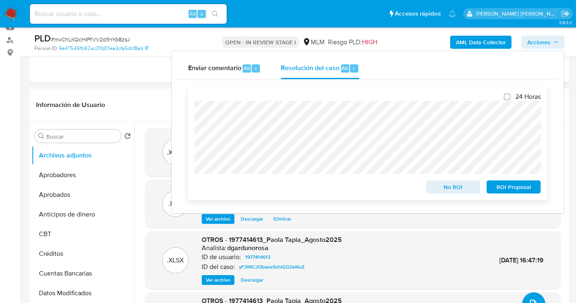
click at [528, 187] on span "ROI Proposal" at bounding box center [514, 186] width 43 height 11
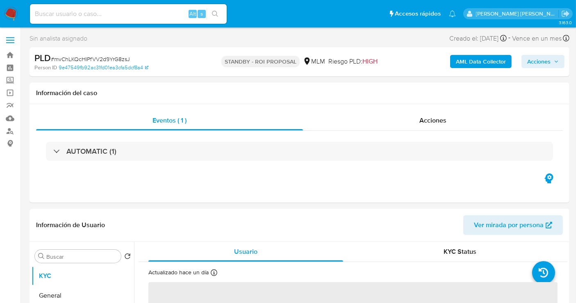
select select "10"
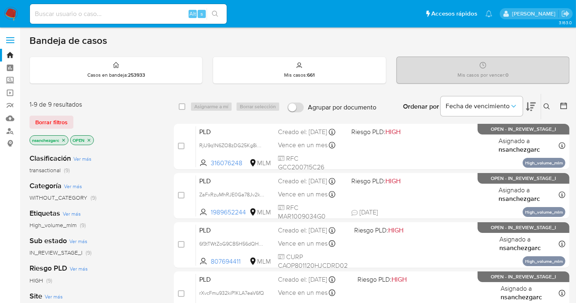
click at [546, 105] on icon at bounding box center [547, 106] width 7 height 7
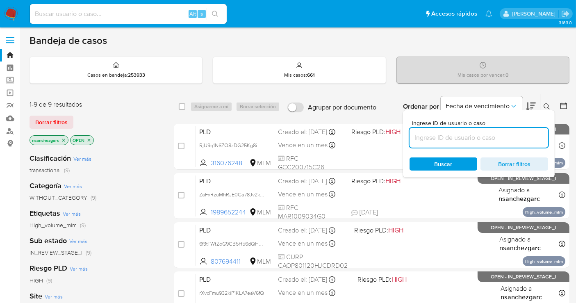
click at [469, 134] on input at bounding box center [479, 137] width 139 height 11
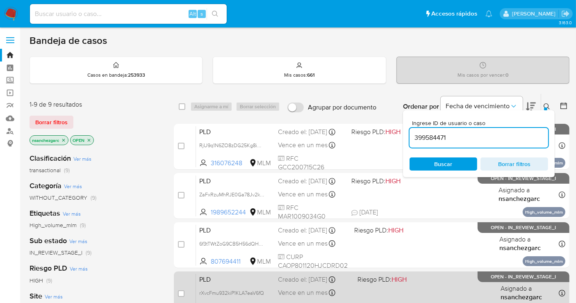
type input "399584471"
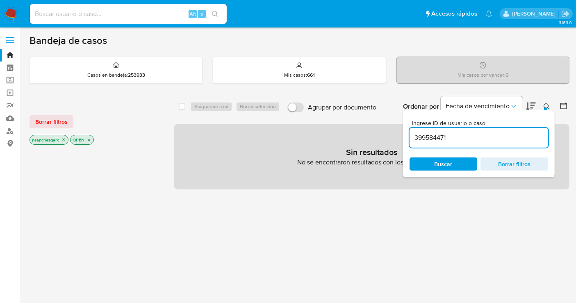
click at [66, 138] on icon "close-filter" at bounding box center [63, 139] width 5 height 5
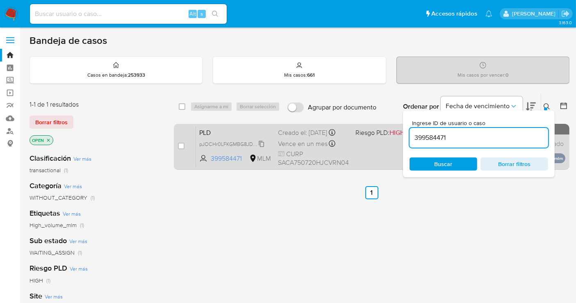
click at [260, 148] on span "pJOCHr0LFKGMBG8JDqm6OpzF" at bounding box center [237, 143] width 76 height 9
drag, startPoint x: 179, startPoint y: 144, endPoint x: 185, endPoint y: 141, distance: 6.8
click at [178, 143] on input "checkbox" at bounding box center [181, 146] width 7 height 7
checkbox input "true"
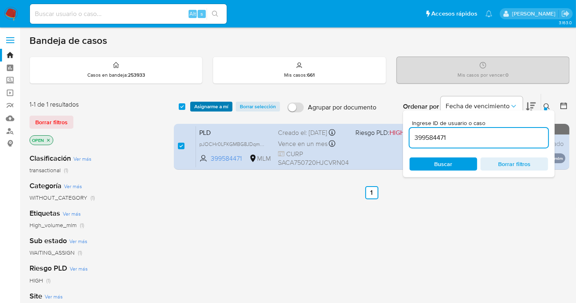
click at [206, 108] on span "Asignarme a mí" at bounding box center [211, 107] width 34 height 8
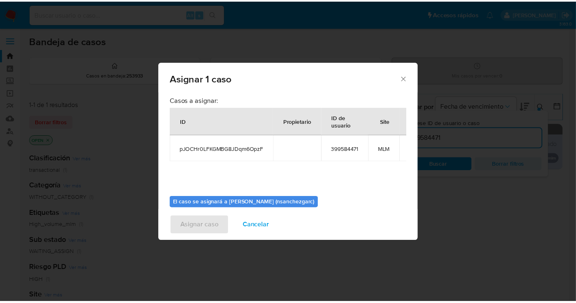
scroll to position [42, 0]
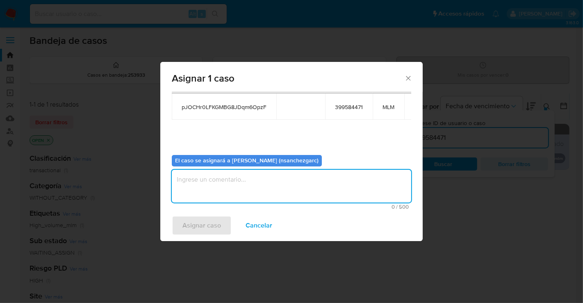
click at [218, 176] on textarea "assign-modal" at bounding box center [292, 186] width 240 height 33
type textarea "nesg"
click at [205, 218] on span "Asignar caso" at bounding box center [202, 226] width 39 height 18
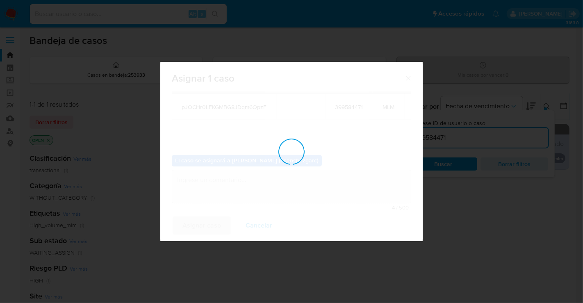
checkbox input "false"
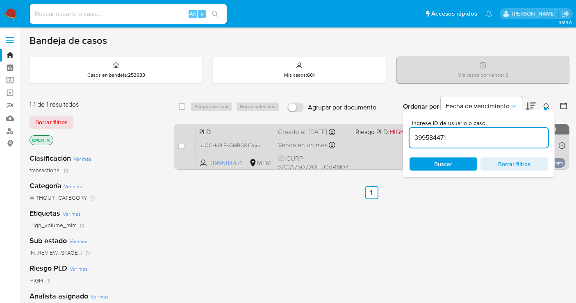
click at [292, 145] on div "PLD pJOCHr0LFKGMBG8JDqm6OpzF 399584471 MLM Riesgo PLD: HIGH Creado el: 12/09/20…" at bounding box center [381, 146] width 370 height 41
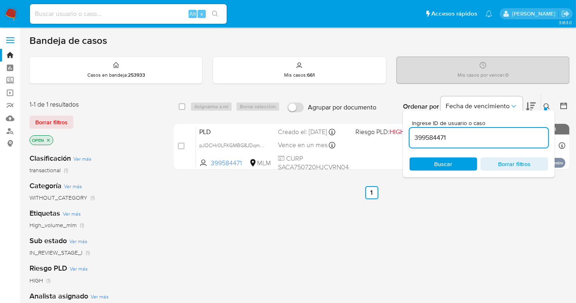
click at [12, 8] on img at bounding box center [11, 14] width 14 height 14
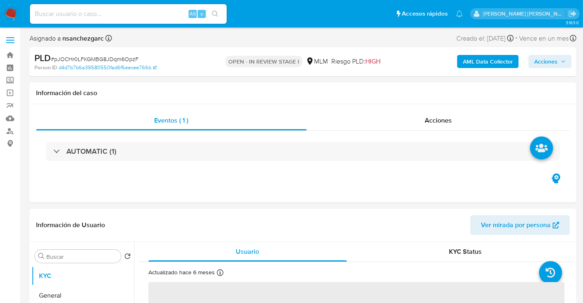
select select "10"
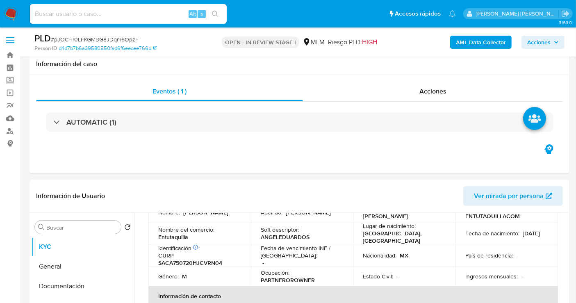
scroll to position [137, 0]
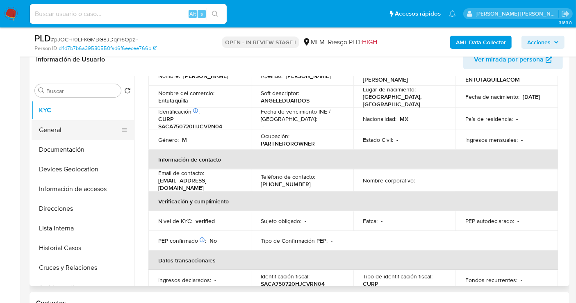
click at [60, 131] on button "General" at bounding box center [80, 130] width 96 height 20
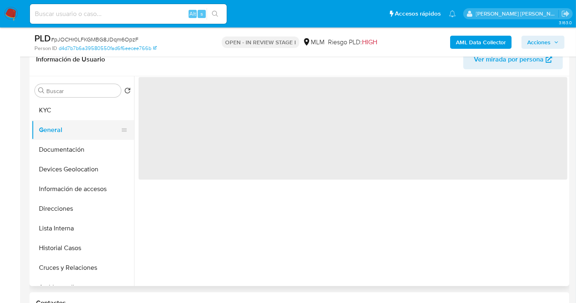
scroll to position [0, 0]
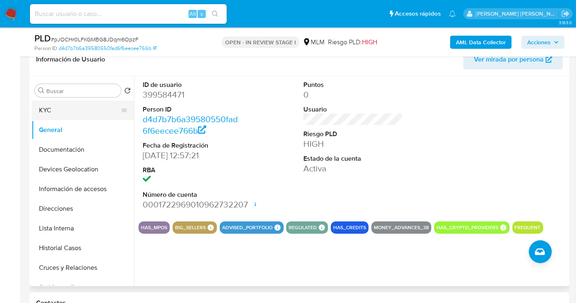
click at [77, 108] on button "KYC" at bounding box center [80, 111] width 96 height 20
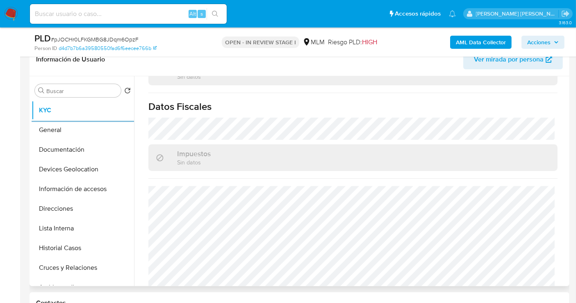
scroll to position [514, 0]
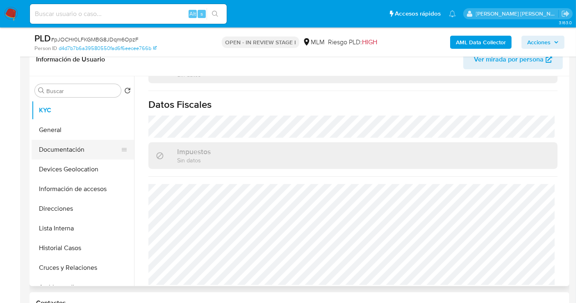
click at [66, 146] on button "Documentación" at bounding box center [80, 150] width 96 height 20
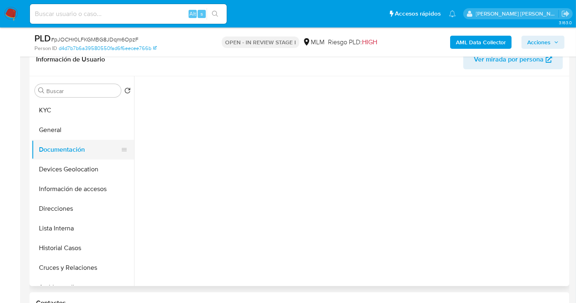
scroll to position [0, 0]
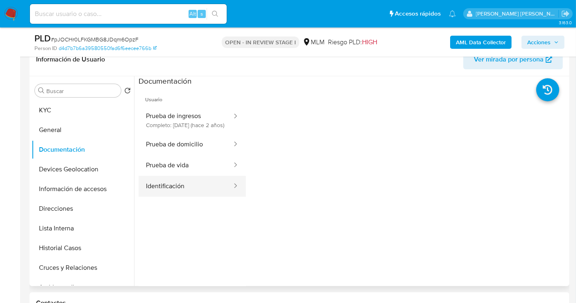
click at [181, 193] on button "Identificación" at bounding box center [186, 186] width 94 height 21
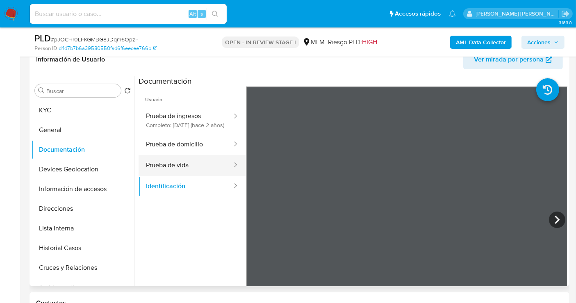
click at [171, 173] on button "Prueba de vida" at bounding box center [186, 165] width 94 height 21
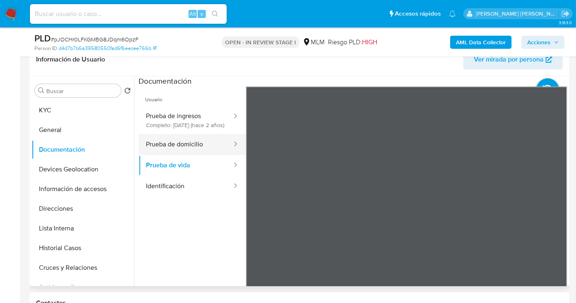
click at [179, 149] on button "Prueba de domicilio" at bounding box center [186, 144] width 94 height 21
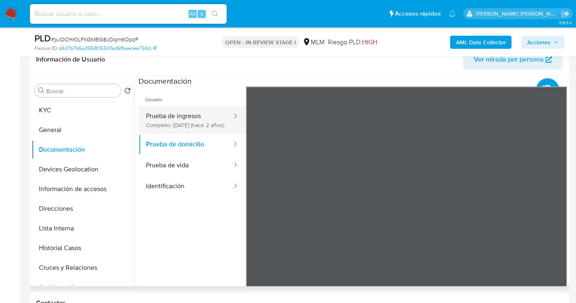
click at [177, 123] on button "Prueba de ingresos Completo: 28/01/2024 (hace 2 años)" at bounding box center [186, 120] width 94 height 28
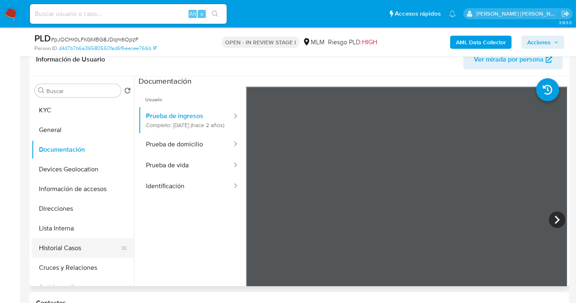
click at [59, 247] on button "Historial Casos" at bounding box center [80, 248] width 96 height 20
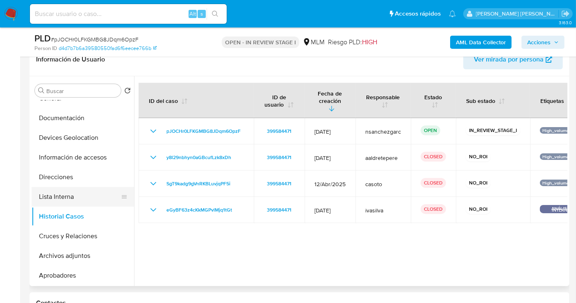
scroll to position [46, 0]
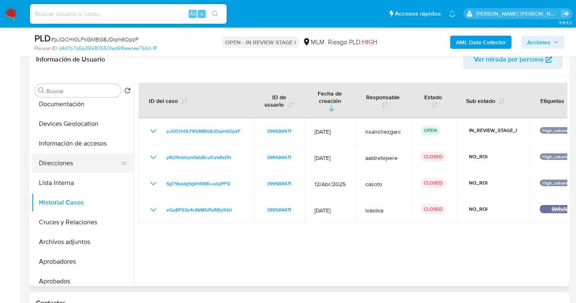
click at [62, 166] on button "Direcciones" at bounding box center [80, 163] width 96 height 20
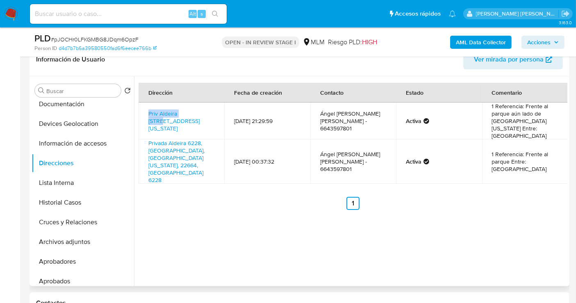
drag, startPoint x: 197, startPoint y: 105, endPoint x: 142, endPoint y: 105, distance: 55.4
click at [142, 105] on td "Priv Aldeira 6228, Tijuana, Baja California, 22664, Mexico 6228" at bounding box center [182, 121] width 86 height 37
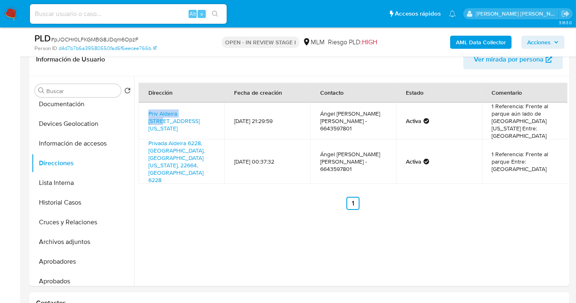
copy link "Priv Aldeira 6228,"
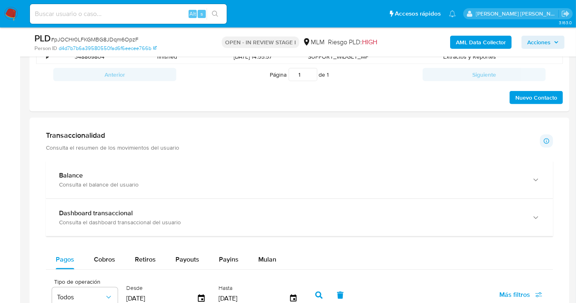
scroll to position [501, 0]
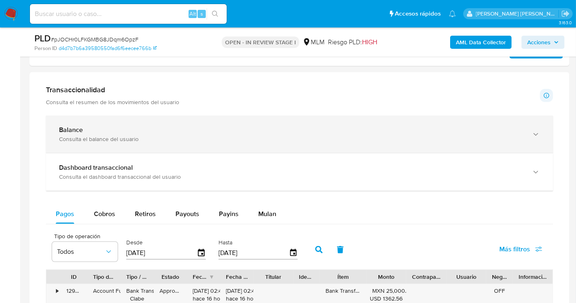
click at [222, 127] on div "Balance" at bounding box center [291, 130] width 465 height 8
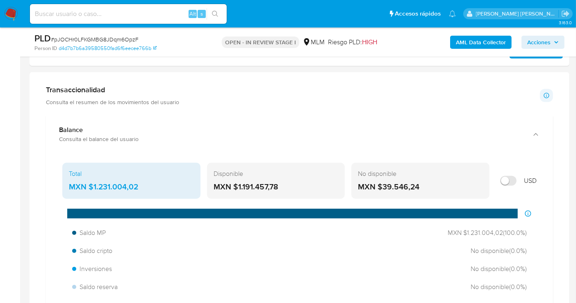
click at [119, 188] on div "MXN $1.231.004,02" at bounding box center [131, 187] width 125 height 11
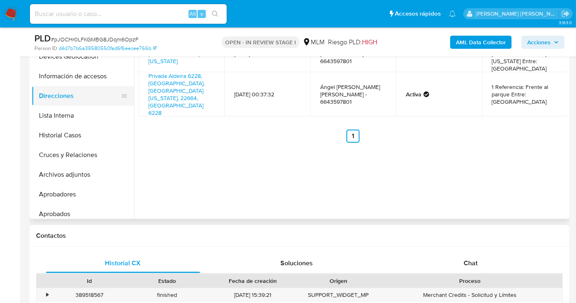
scroll to position [182, 0]
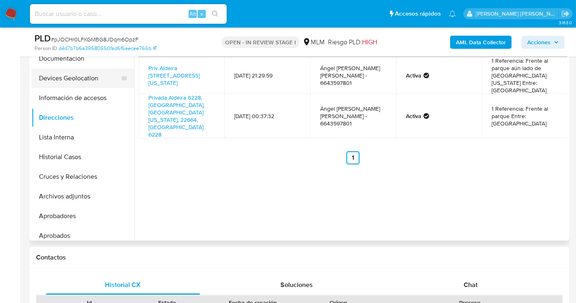
click at [77, 82] on button "Devices Geolocation" at bounding box center [80, 79] width 96 height 20
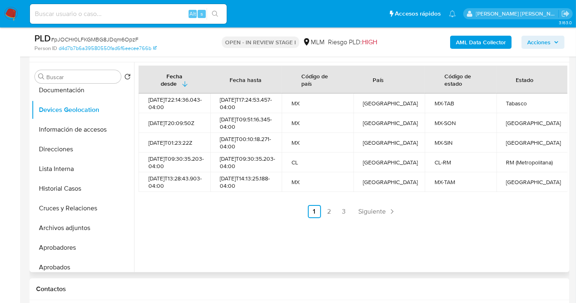
scroll to position [137, 0]
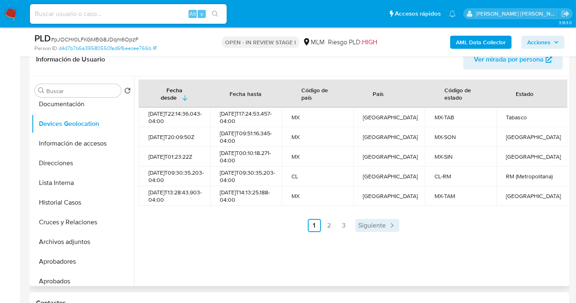
click at [373, 229] on span "Siguiente" at bounding box center [372, 225] width 27 height 7
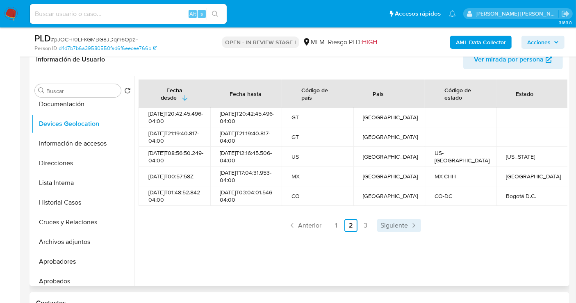
click at [386, 229] on span "Siguiente" at bounding box center [394, 225] width 27 height 7
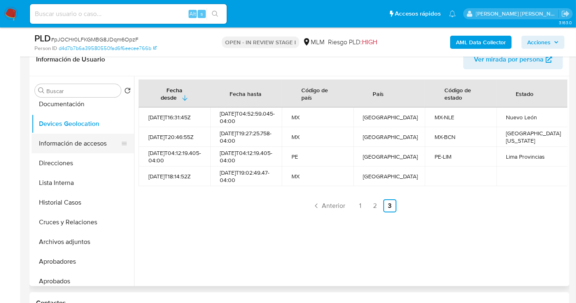
click at [63, 143] on button "Información de accesos" at bounding box center [80, 144] width 96 height 20
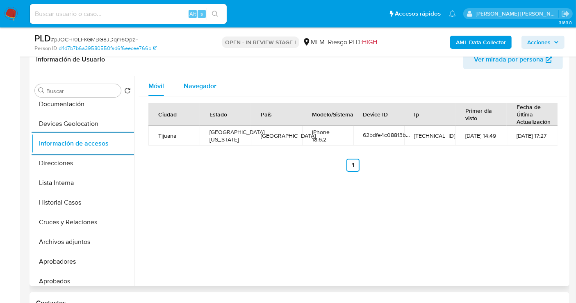
click at [199, 84] on span "Navegador" at bounding box center [200, 85] width 33 height 9
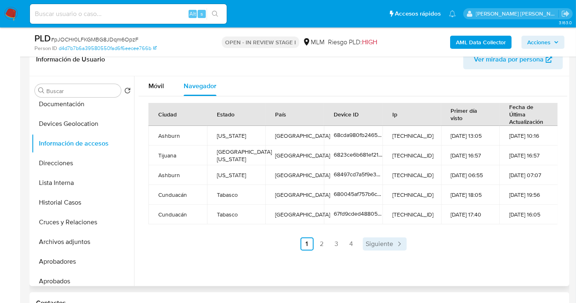
click at [377, 244] on span "Siguiente" at bounding box center [379, 244] width 27 height 7
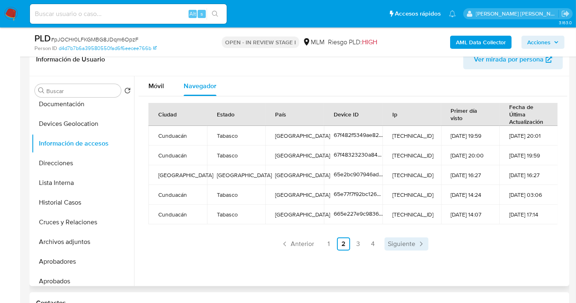
click at [407, 242] on span "Siguiente" at bounding box center [401, 244] width 27 height 7
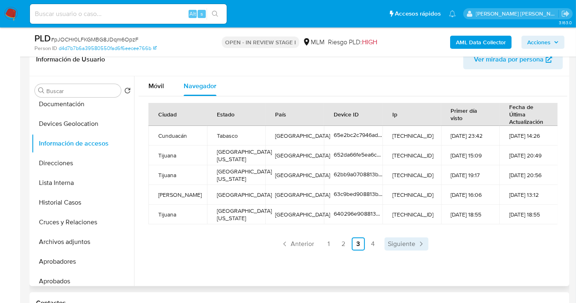
click at [398, 241] on span "Siguiente" at bounding box center [401, 244] width 27 height 7
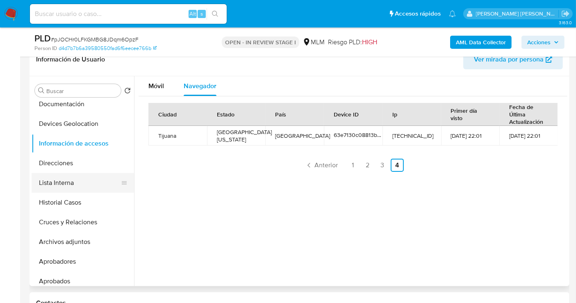
click at [46, 185] on button "Lista Interna" at bounding box center [80, 183] width 96 height 20
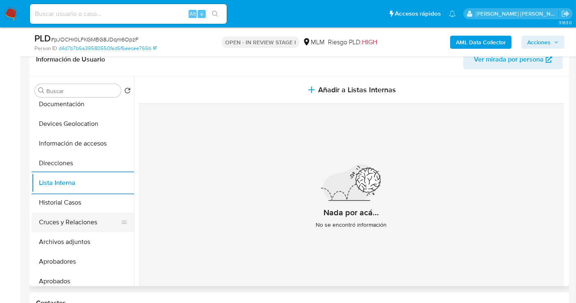
click at [72, 221] on button "Cruces y Relaciones" at bounding box center [80, 222] width 96 height 20
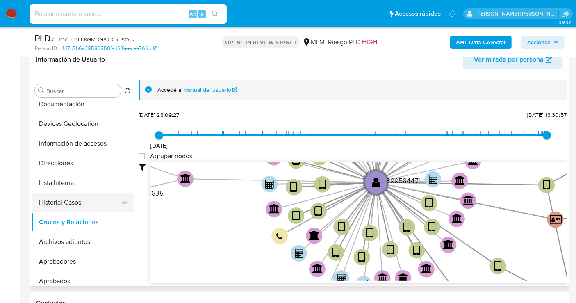
click at [58, 196] on button "Historial Casos" at bounding box center [80, 203] width 96 height 20
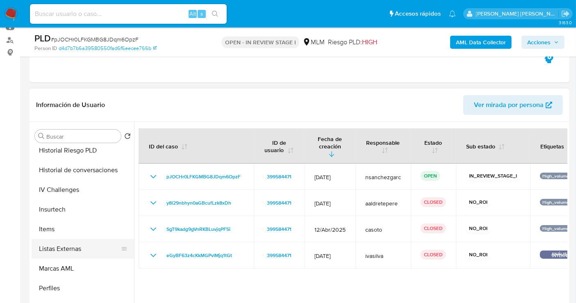
scroll to position [360, 0]
click at [68, 248] on button "Items" at bounding box center [80, 249] width 96 height 20
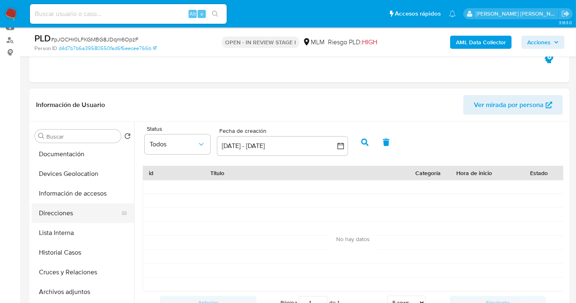
scroll to position [0, 0]
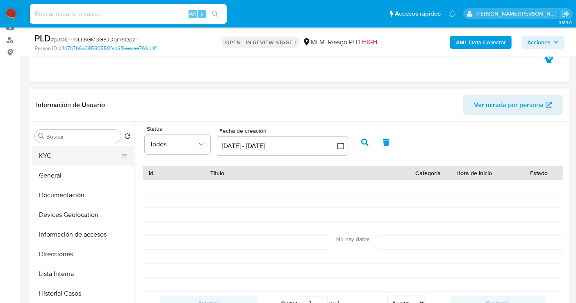
click at [60, 158] on button "KYC" at bounding box center [80, 156] width 96 height 20
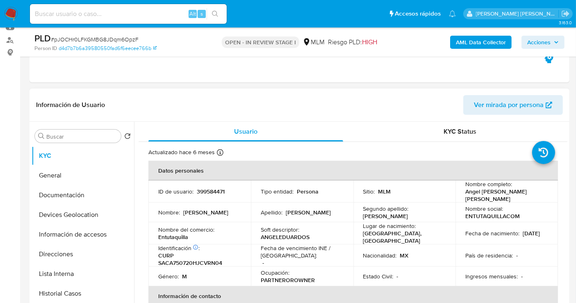
click at [170, 237] on p "Entutaquilla" at bounding box center [173, 236] width 30 height 7
copy p "Entutaquilla"
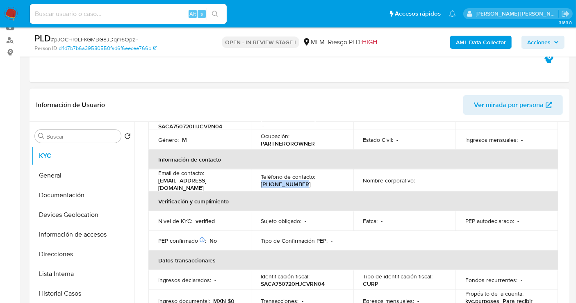
drag, startPoint x: 304, startPoint y: 181, endPoint x: 257, endPoint y: 182, distance: 46.8
click at [257, 182] on td "Teléfono de contacto : (664) 3597801" at bounding box center [302, 180] width 103 height 22
copy p "(664) 3597801"
click at [60, 178] on button "General" at bounding box center [80, 176] width 96 height 20
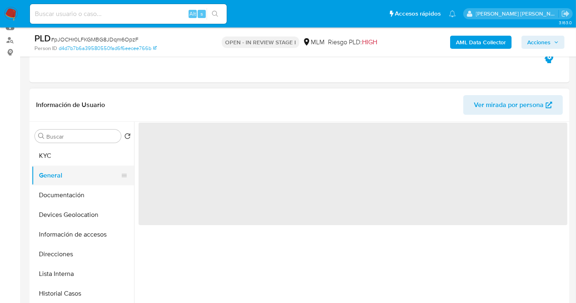
scroll to position [0, 0]
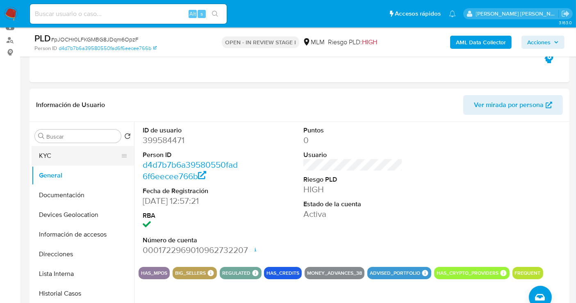
click at [76, 153] on button "KYC" at bounding box center [80, 156] width 96 height 20
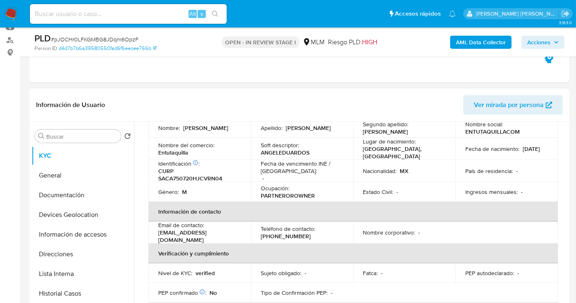
scroll to position [91, 0]
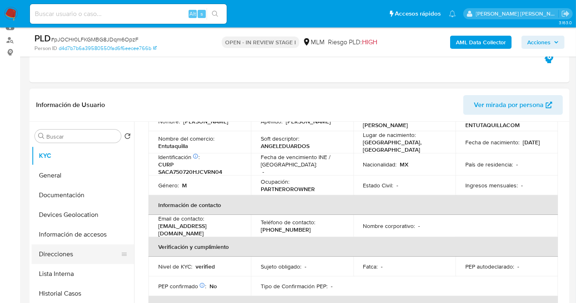
click at [57, 259] on button "Direcciones" at bounding box center [80, 254] width 96 height 20
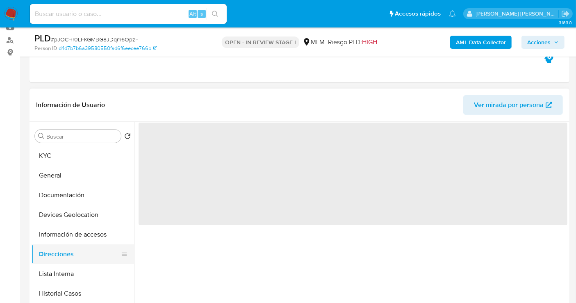
scroll to position [0, 0]
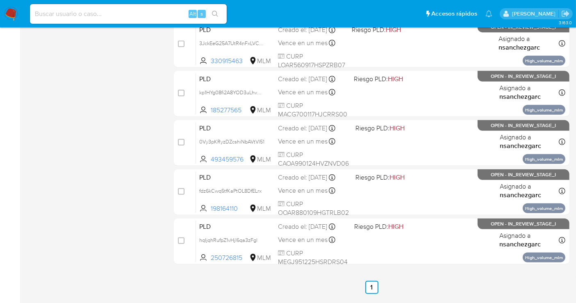
scroll to position [373, 0]
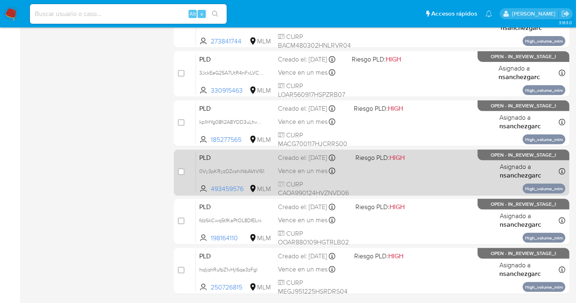
scroll to position [364, 0]
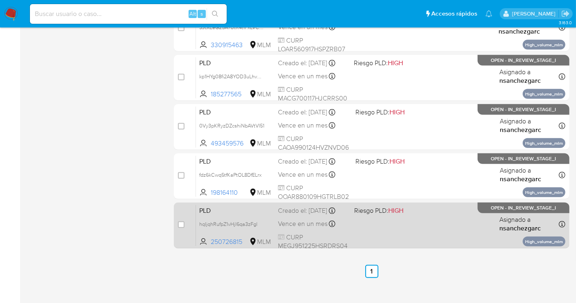
click at [313, 227] on span "Vence en un mes" at bounding box center [303, 223] width 50 height 9
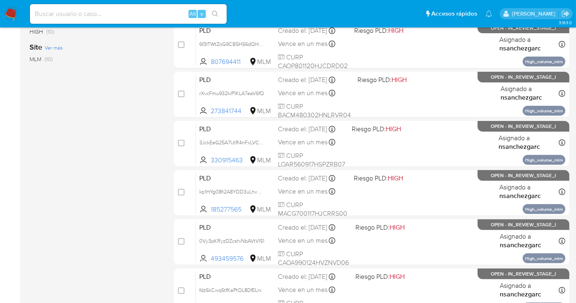
scroll to position [182, 0]
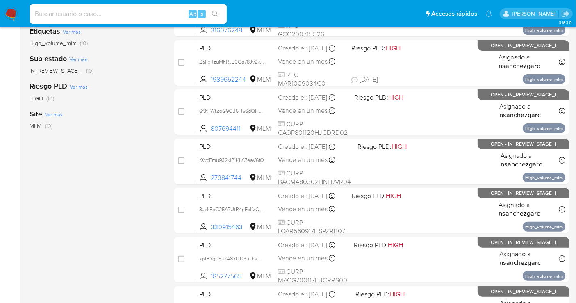
click at [14, 7] on img at bounding box center [11, 14] width 14 height 14
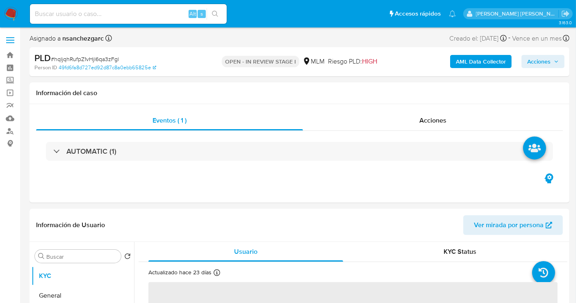
select select "10"
click at [184, 212] on div "Información de Usuario Ver mirada por persona" at bounding box center [300, 225] width 540 height 33
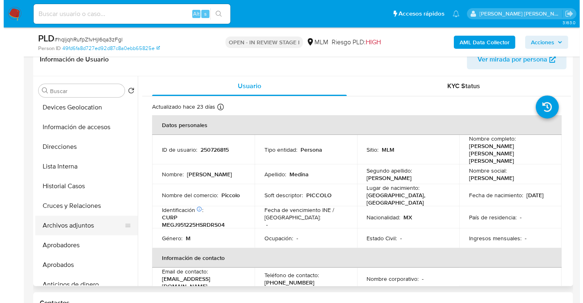
scroll to position [91, 0]
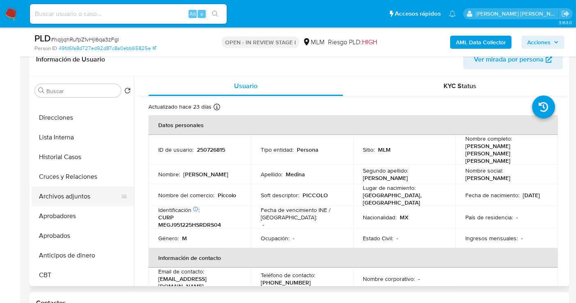
click at [91, 195] on button "Archivos adjuntos" at bounding box center [80, 197] width 96 height 20
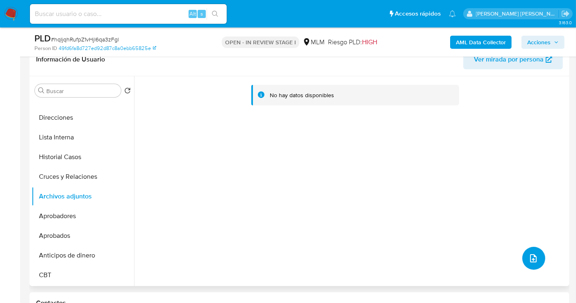
click at [533, 258] on icon "upload-file" at bounding box center [534, 259] width 10 height 10
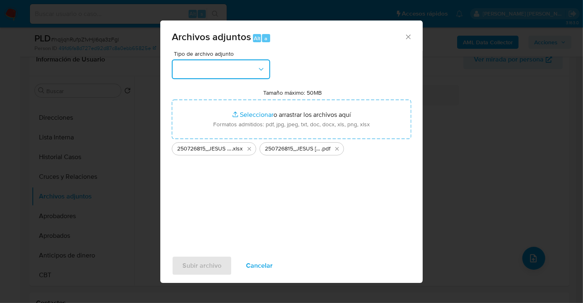
click at [219, 68] on button "button" at bounding box center [221, 69] width 98 height 20
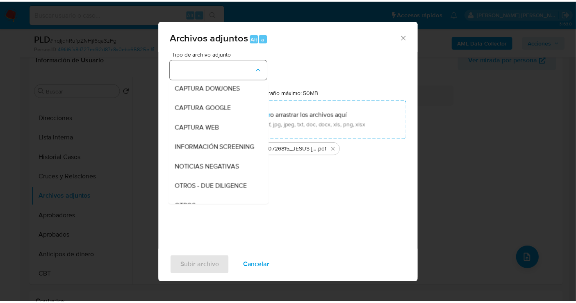
scroll to position [42, 0]
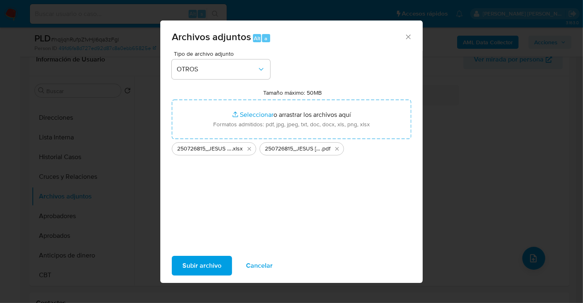
click at [186, 257] on span "Subir archivo" at bounding box center [202, 266] width 39 height 18
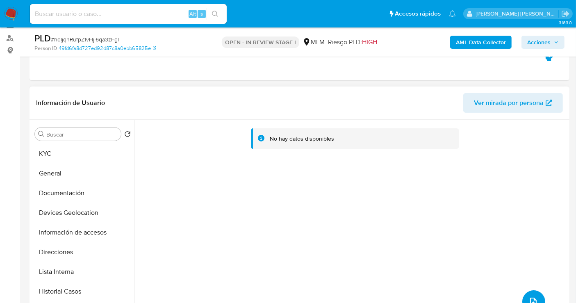
scroll to position [46, 0]
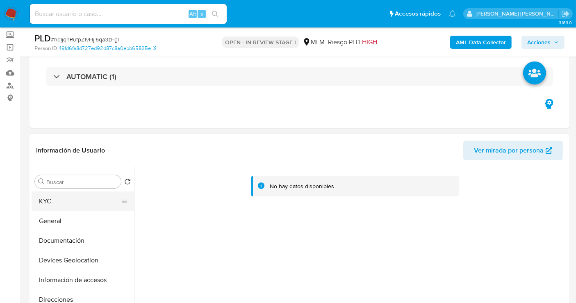
click at [52, 202] on button "KYC" at bounding box center [80, 202] width 96 height 20
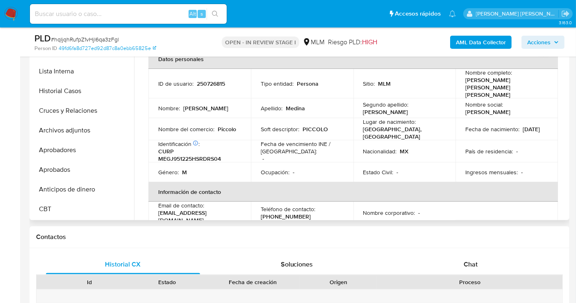
scroll to position [182, 0]
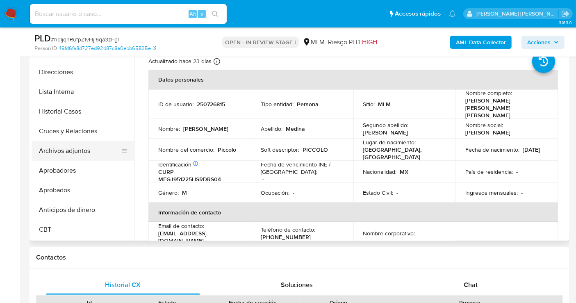
click at [61, 146] on button "Archivos adjuntos" at bounding box center [80, 151] width 96 height 20
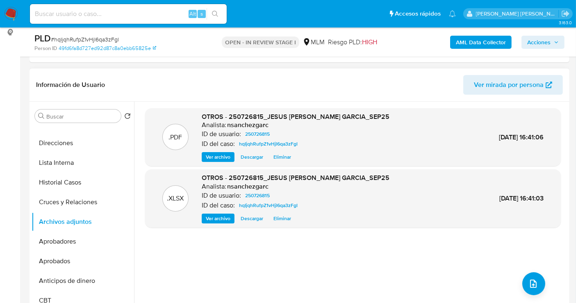
scroll to position [91, 0]
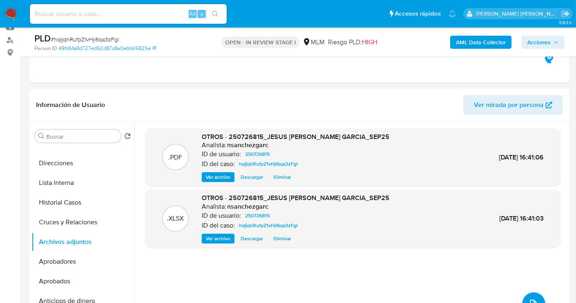
click at [542, 45] on span "Acciones" at bounding box center [539, 42] width 23 height 13
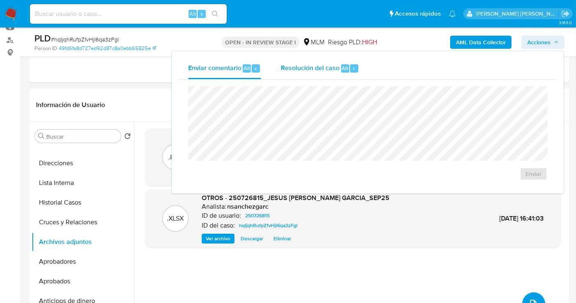
click at [325, 74] on div "Resolución del caso Alt r" at bounding box center [320, 68] width 78 height 21
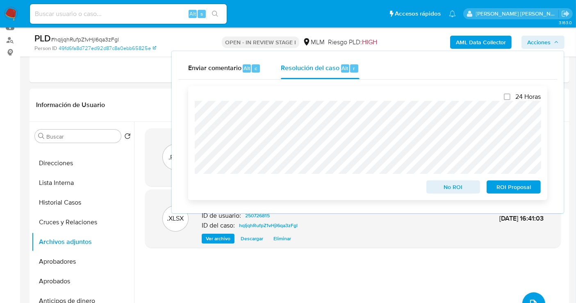
click at [443, 189] on span "No ROI" at bounding box center [453, 186] width 43 height 11
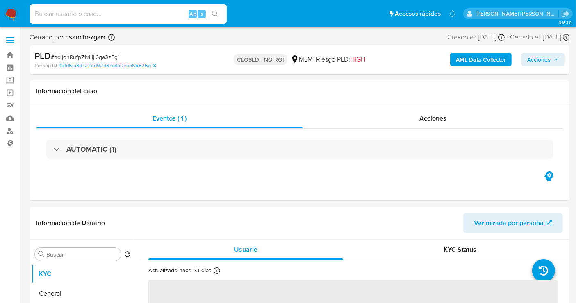
select select "10"
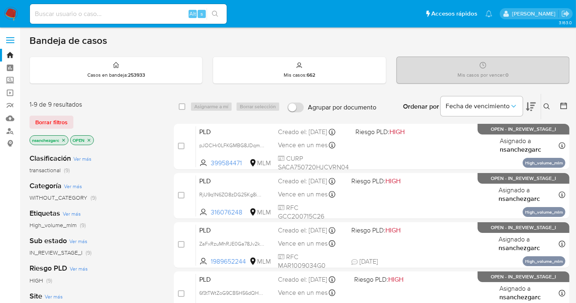
click at [64, 139] on icon "close-filter" at bounding box center [63, 140] width 5 height 5
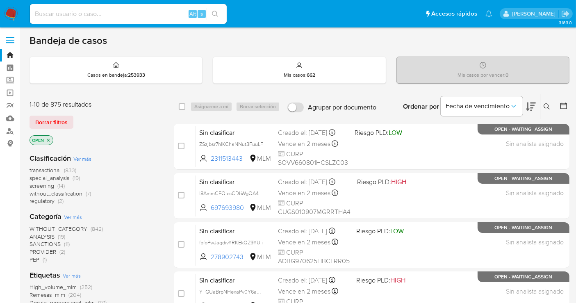
click at [56, 193] on span "without_classification" at bounding box center [56, 194] width 53 height 8
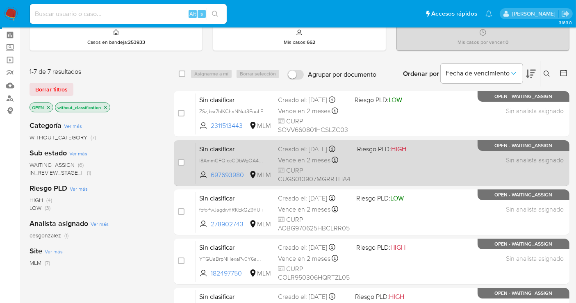
scroll to position [46, 0]
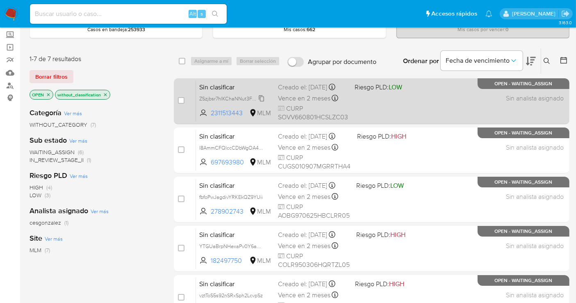
click at [263, 102] on icon at bounding box center [261, 98] width 7 height 7
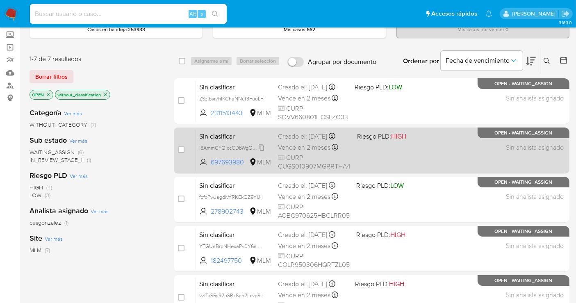
click at [259, 152] on span "l8AmmCFQlccCDbWgOA4WZuhK" at bounding box center [237, 147] width 76 height 9
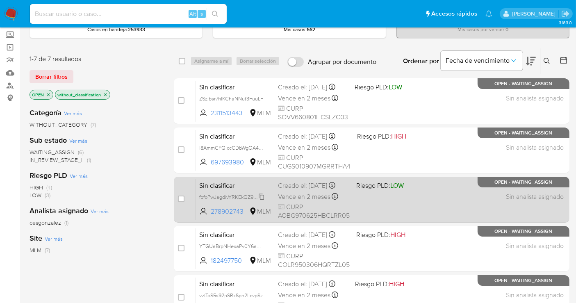
click at [263, 201] on span "fbfoPwJagdivYRKEkQZ9YUii" at bounding box center [231, 196] width 64 height 9
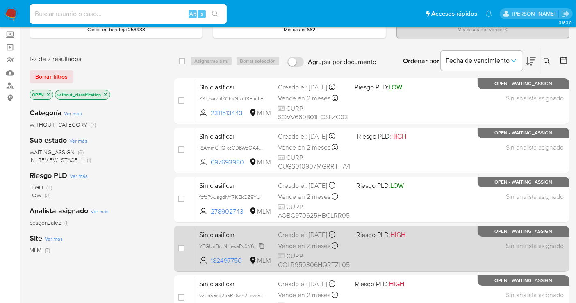
click at [261, 250] on span "YTGUaBrpNHexaPv0Y6amuiVp" at bounding box center [235, 245] width 72 height 9
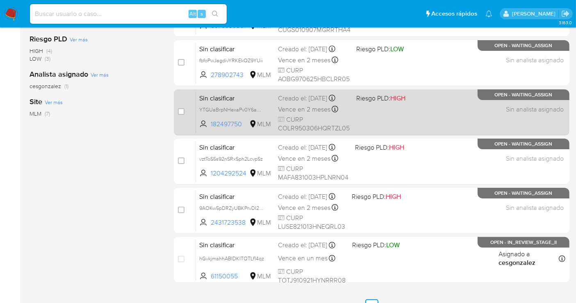
scroll to position [0, 0]
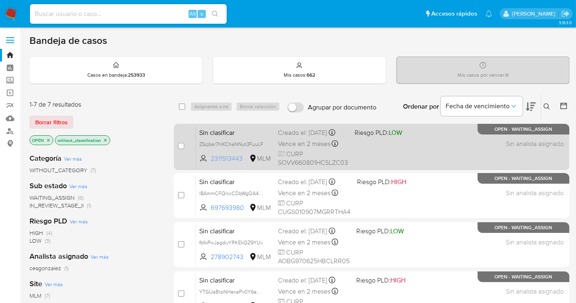
drag, startPoint x: 243, startPoint y: 164, endPoint x: 204, endPoint y: 166, distance: 38.6
click at [204, 163] on span "2311513443 MLM" at bounding box center [235, 158] width 72 height 9
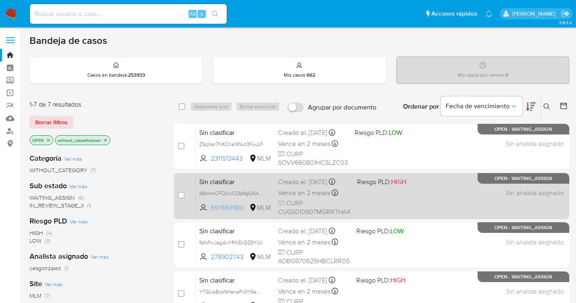
drag, startPoint x: 247, startPoint y: 211, endPoint x: 211, endPoint y: 212, distance: 35.7
click at [211, 212] on span "697693980" at bounding box center [229, 207] width 37 height 9
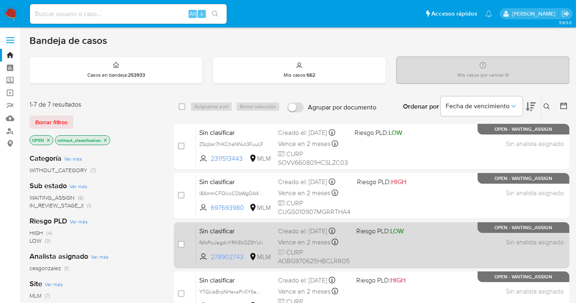
drag, startPoint x: 247, startPoint y: 260, endPoint x: 212, endPoint y: 261, distance: 34.1
click at [212, 261] on span "278902743" at bounding box center [229, 257] width 37 height 9
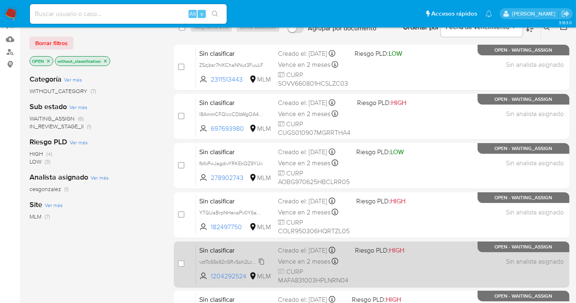
scroll to position [43, 0]
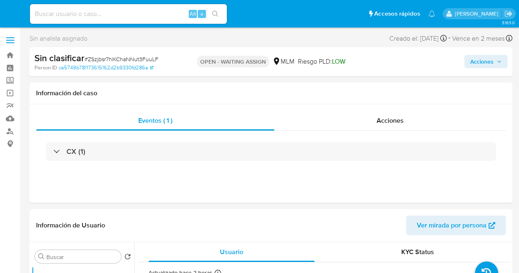
select select "10"
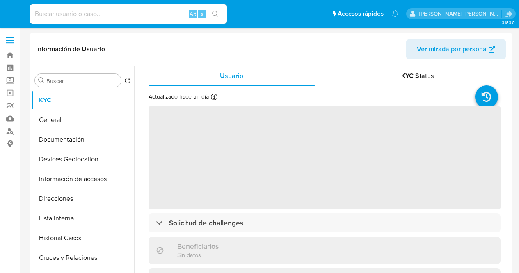
select select "10"
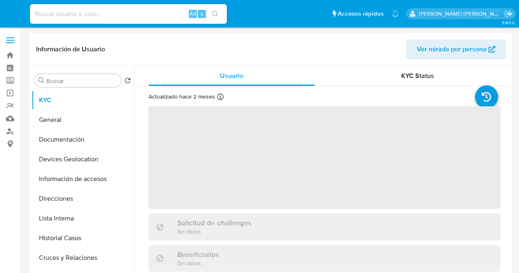
select select "10"
